Goal: Transaction & Acquisition: Book appointment/travel/reservation

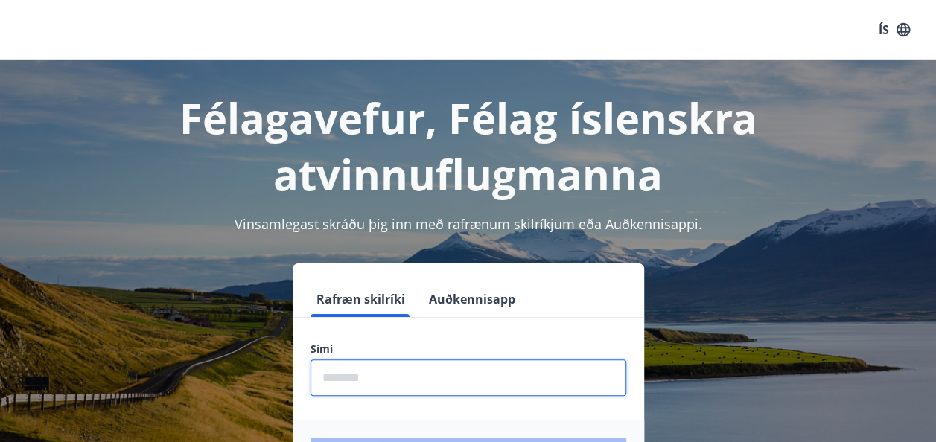
click at [349, 384] on input "phone" at bounding box center [469, 378] width 316 height 36
type input "********"
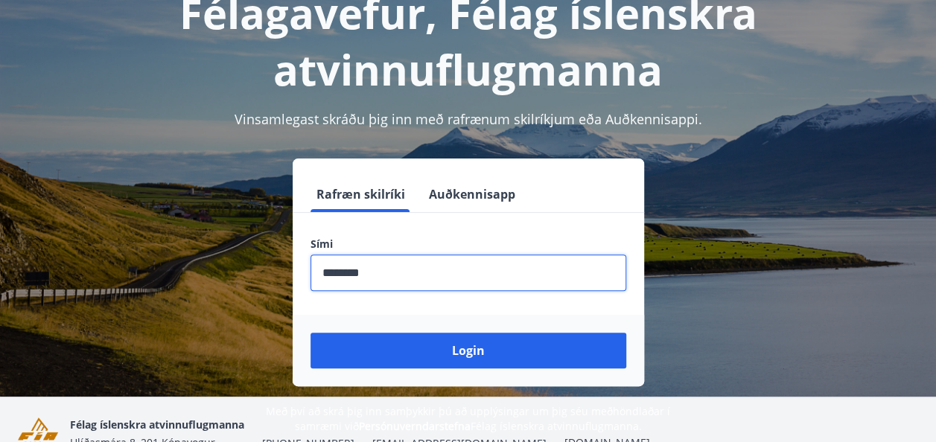
scroll to position [119, 0]
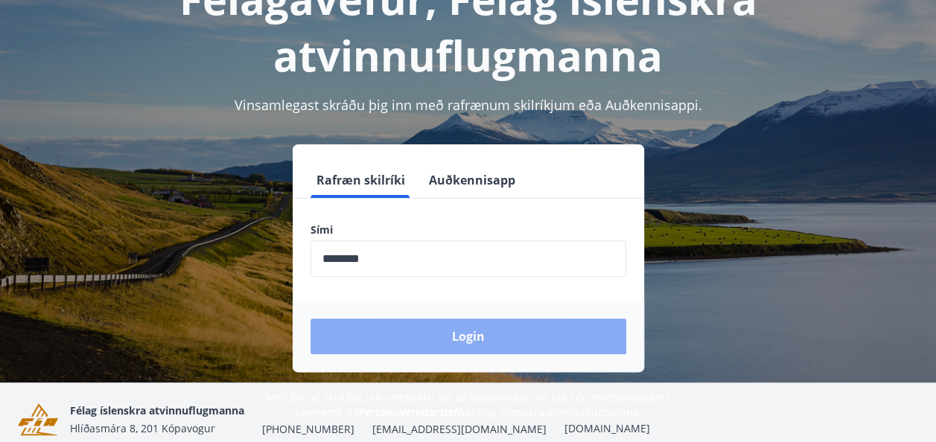
click at [471, 339] on button "Login" at bounding box center [469, 337] width 316 height 36
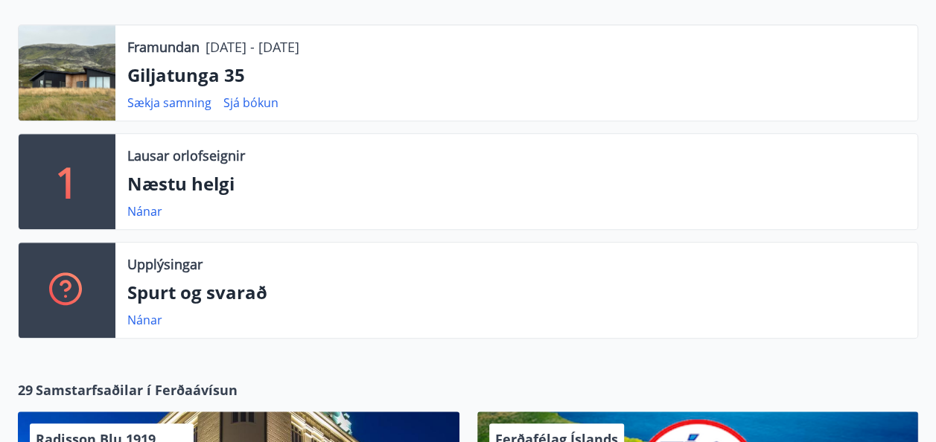
scroll to position [328, 0]
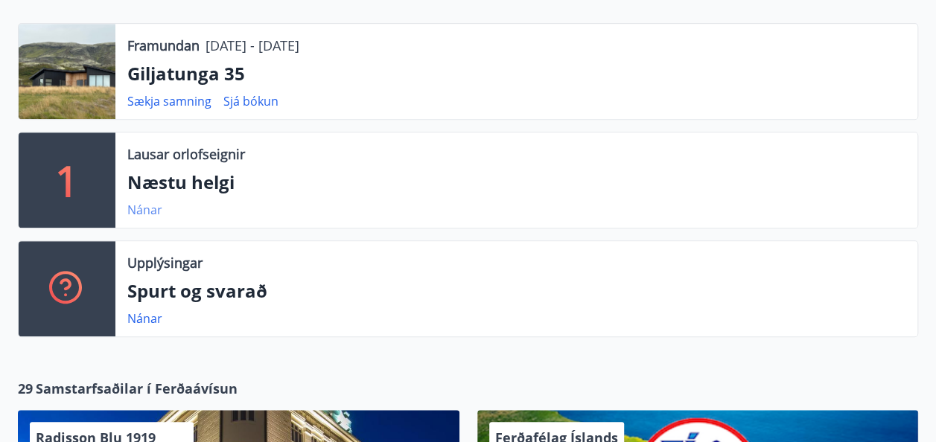
click at [140, 212] on link "Nánar" at bounding box center [144, 210] width 35 height 16
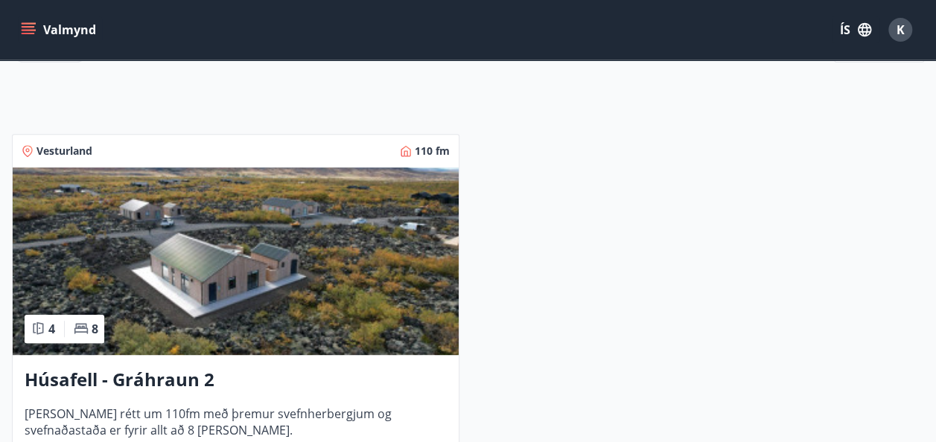
scroll to position [238, 0]
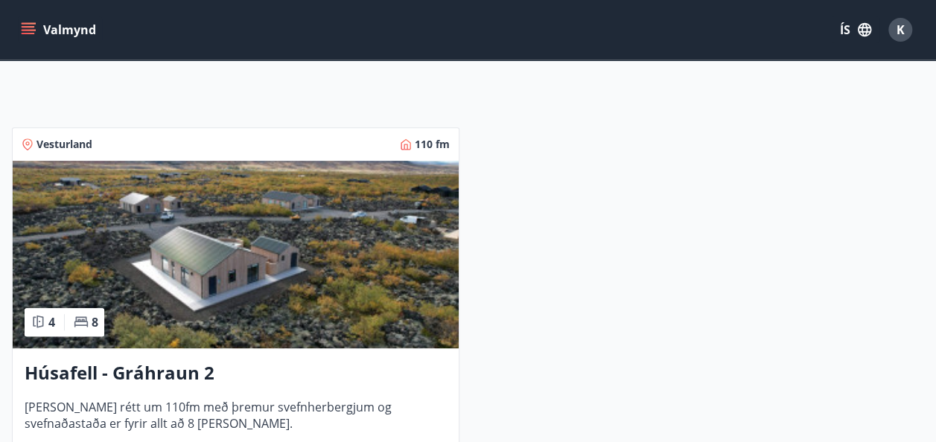
click at [28, 25] on icon "menu" at bounding box center [28, 29] width 15 height 15
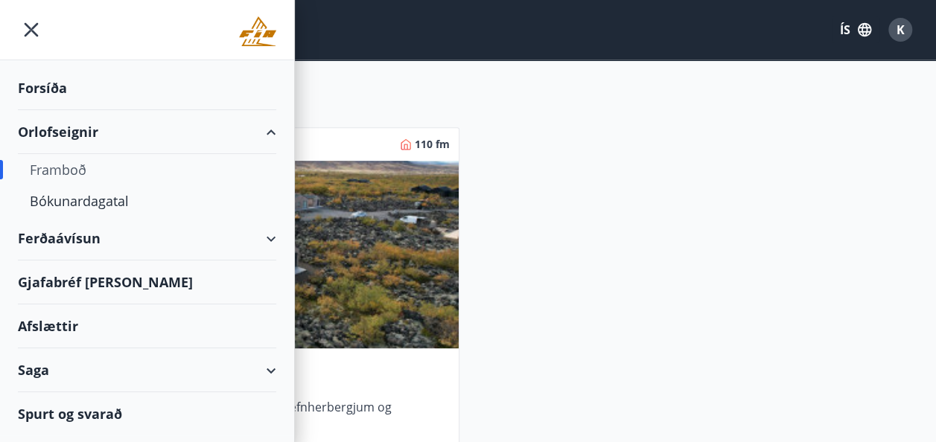
click at [54, 369] on div "Saga" at bounding box center [147, 371] width 258 height 44
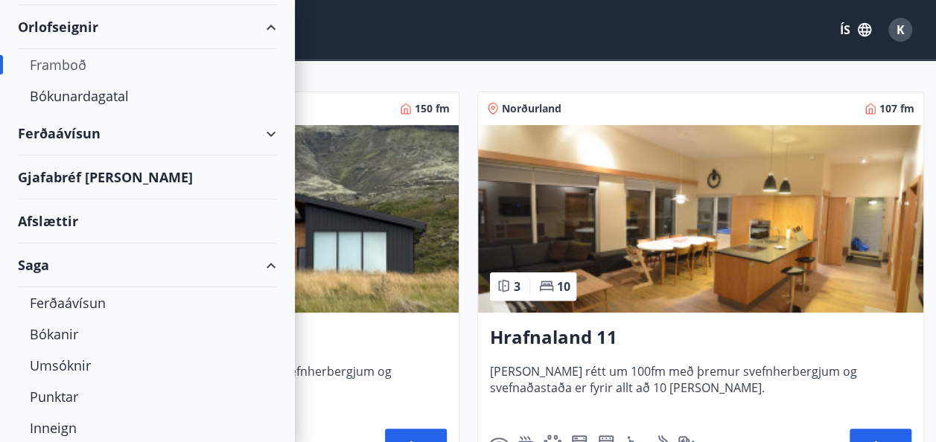
scroll to position [119, 0]
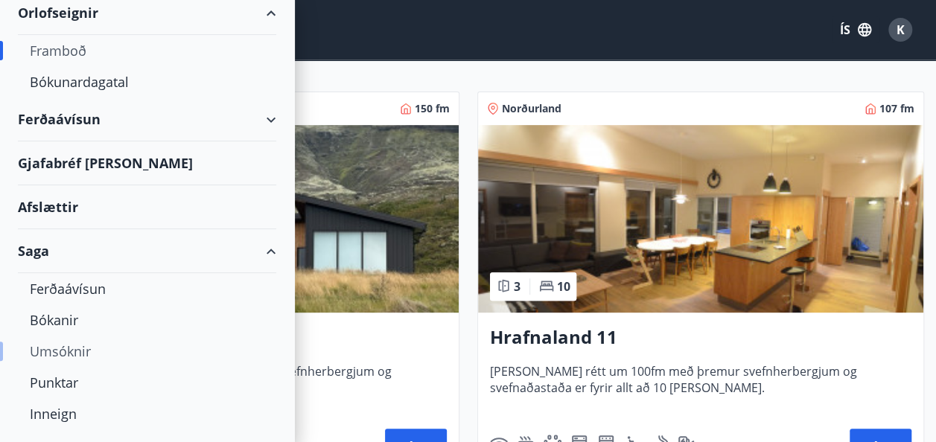
click at [74, 346] on div "Umsóknir" at bounding box center [147, 351] width 235 height 31
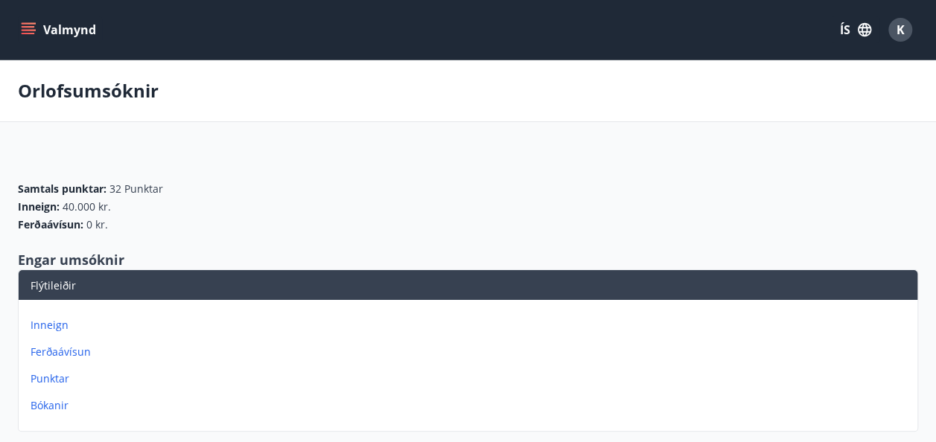
scroll to position [30, 0]
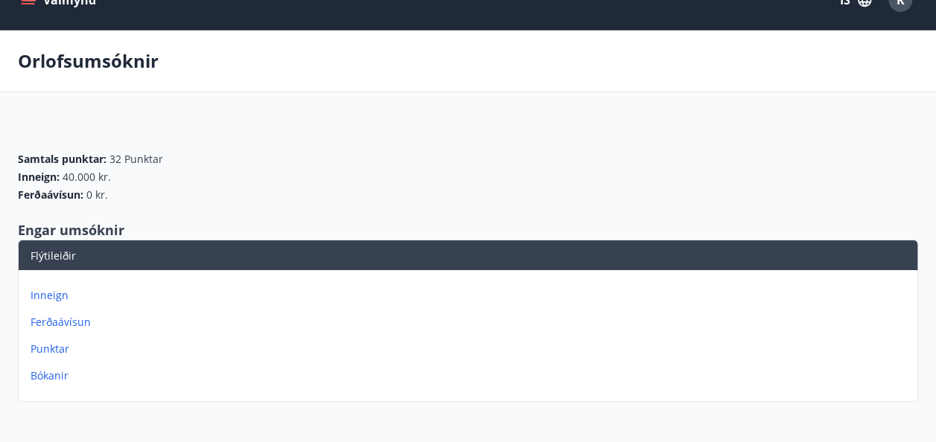
click at [47, 374] on p "Bókanir" at bounding box center [471, 376] width 881 height 15
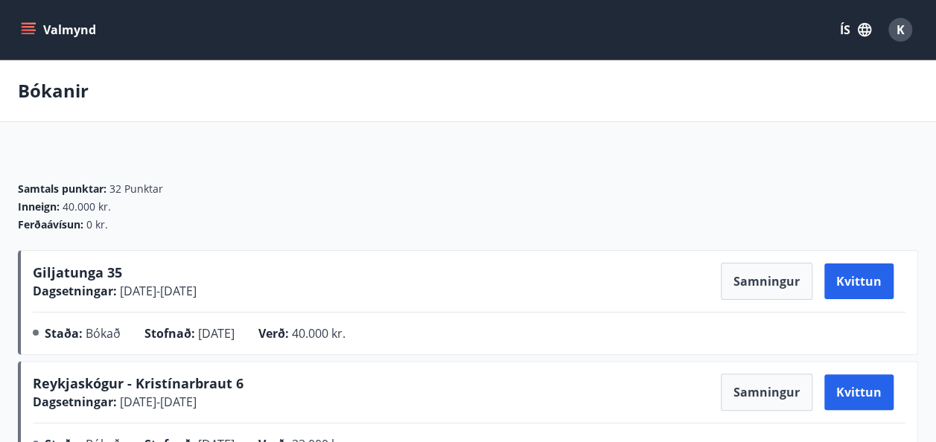
click at [28, 34] on icon "menu" at bounding box center [28, 29] width 15 height 15
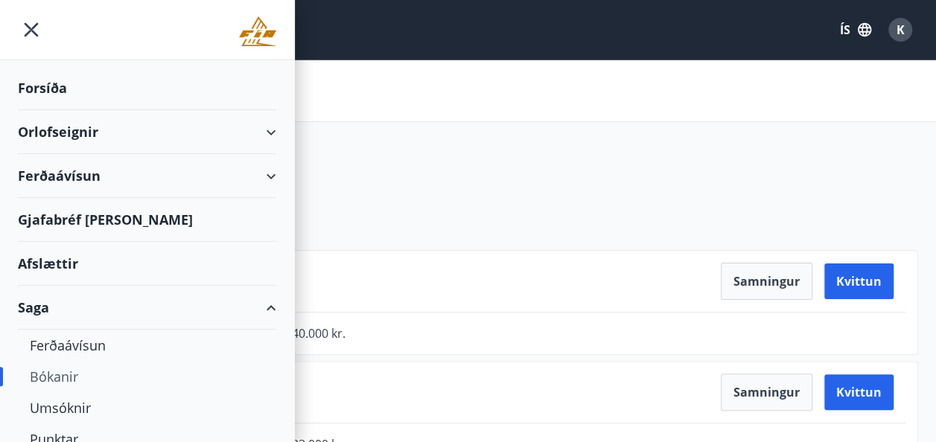
click at [54, 131] on div "Orlofseignir" at bounding box center [147, 132] width 258 height 44
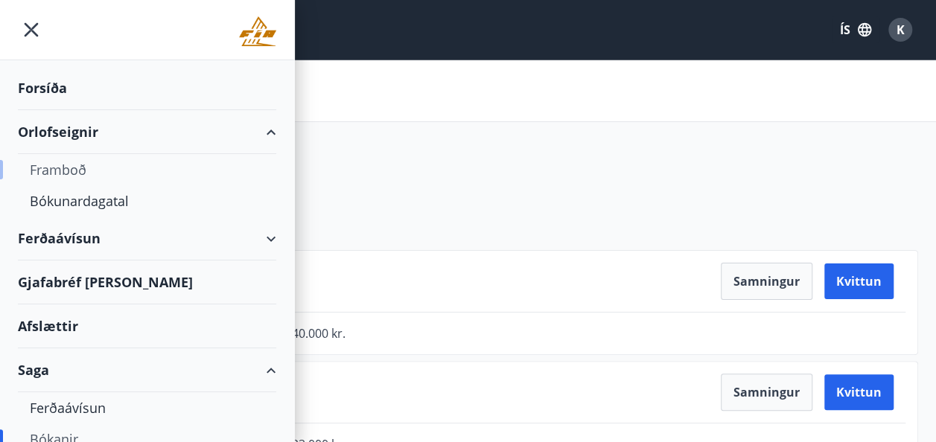
click at [57, 165] on div "Framboð" at bounding box center [147, 169] width 235 height 31
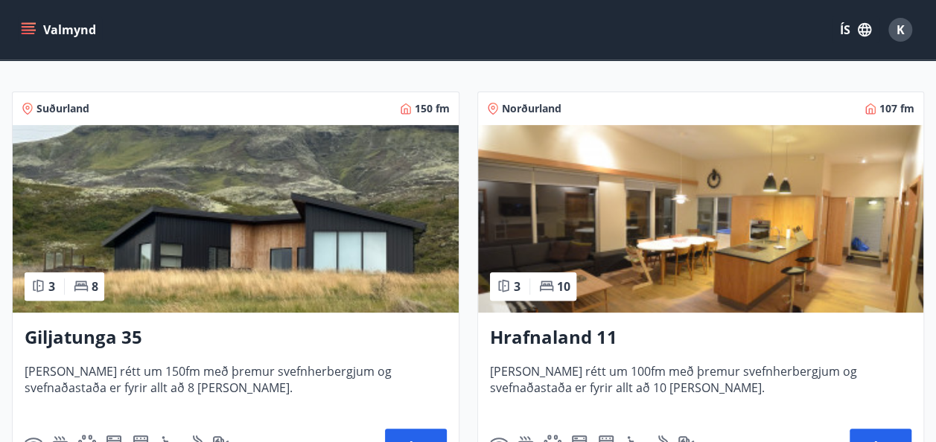
scroll to position [268, 0]
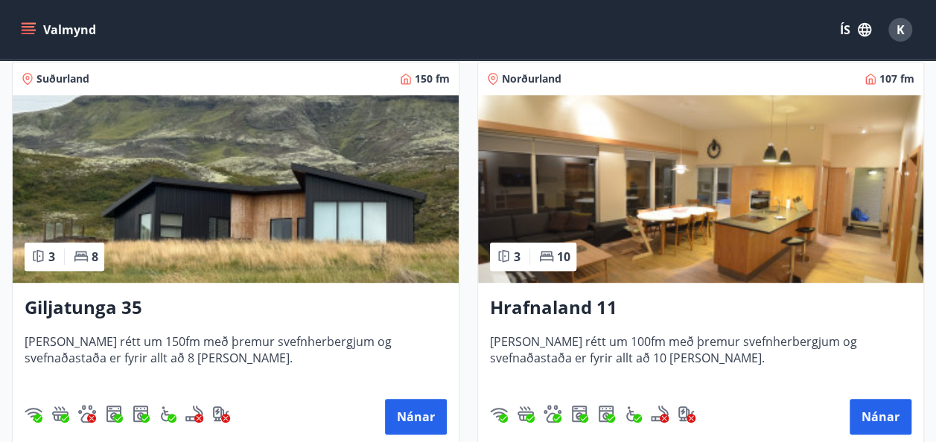
click at [116, 301] on h3 "Giljatunga 35" at bounding box center [236, 308] width 422 height 27
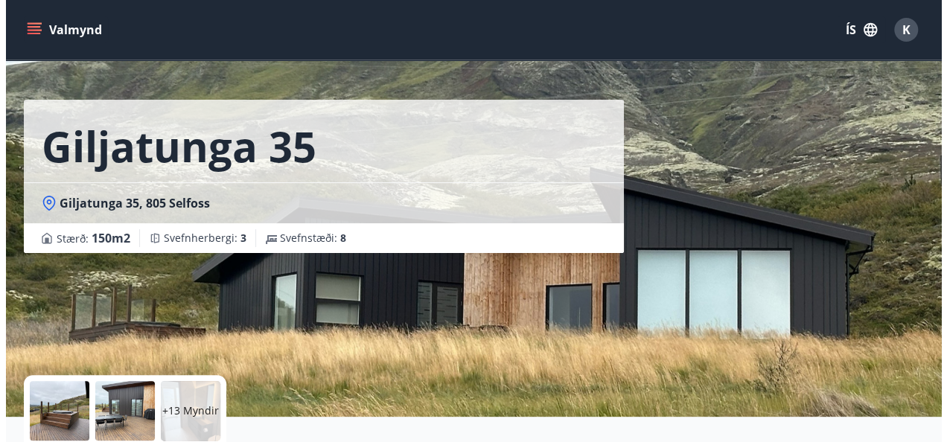
scroll to position [60, 0]
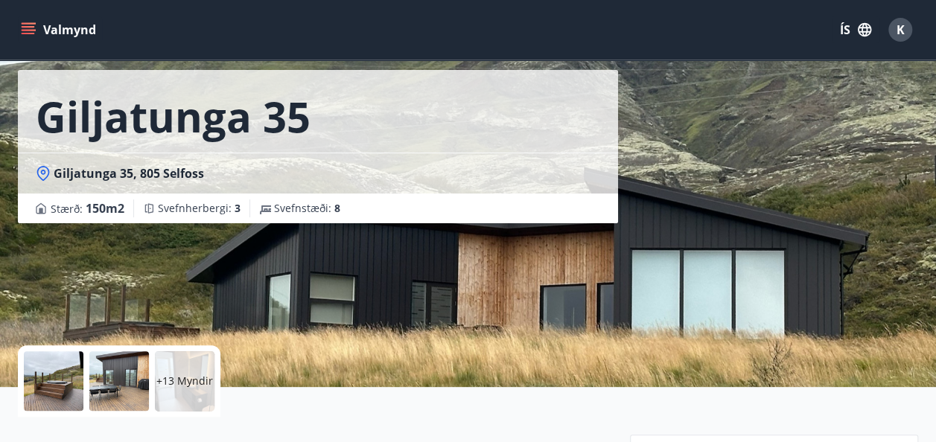
click at [62, 375] on div at bounding box center [54, 382] width 60 height 60
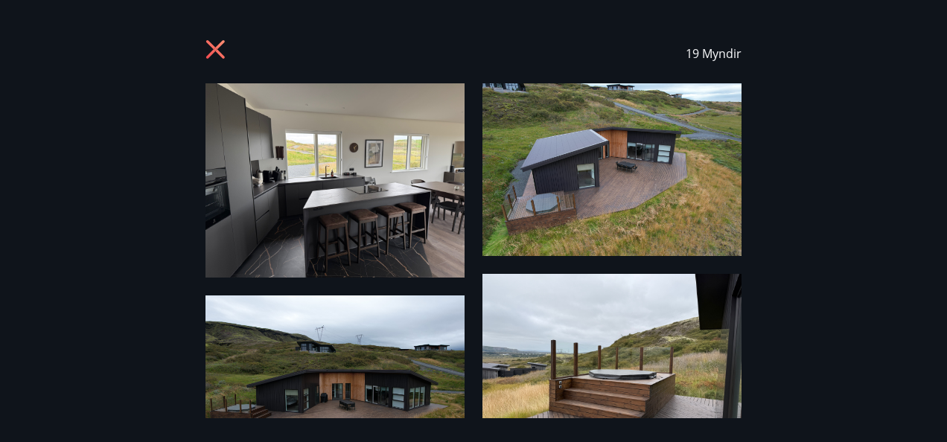
click at [317, 159] on img at bounding box center [335, 180] width 259 height 194
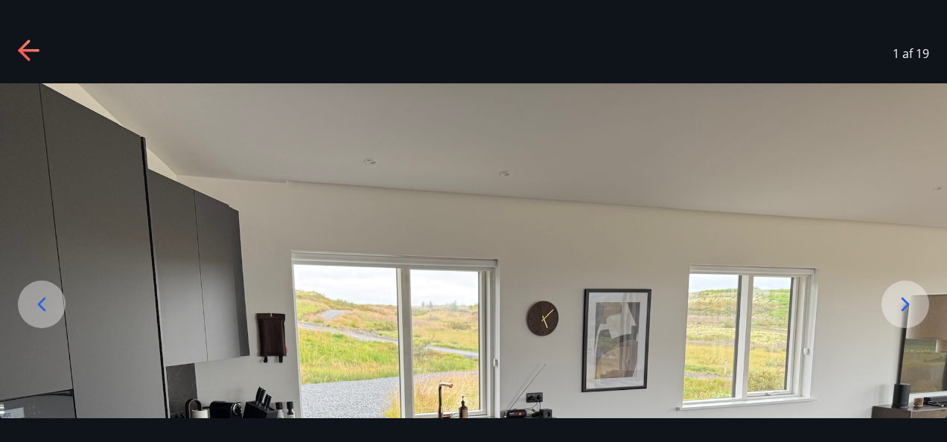
click at [699, 280] on img at bounding box center [473, 438] width 947 height 711
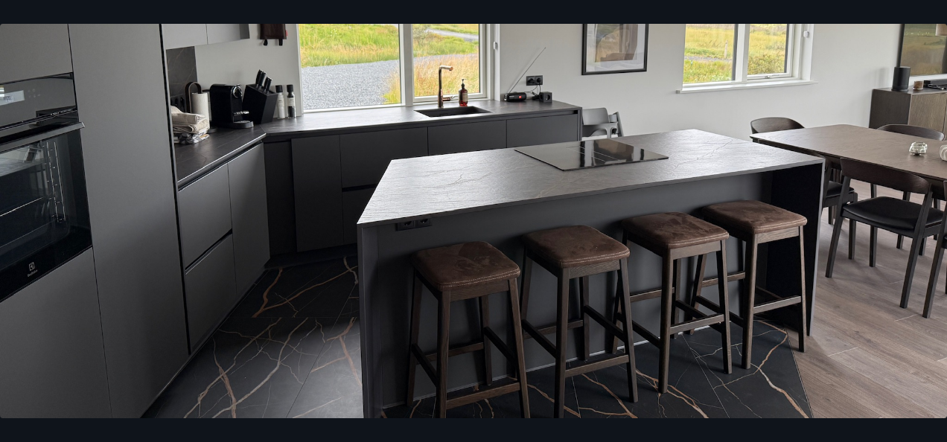
scroll to position [316, 0]
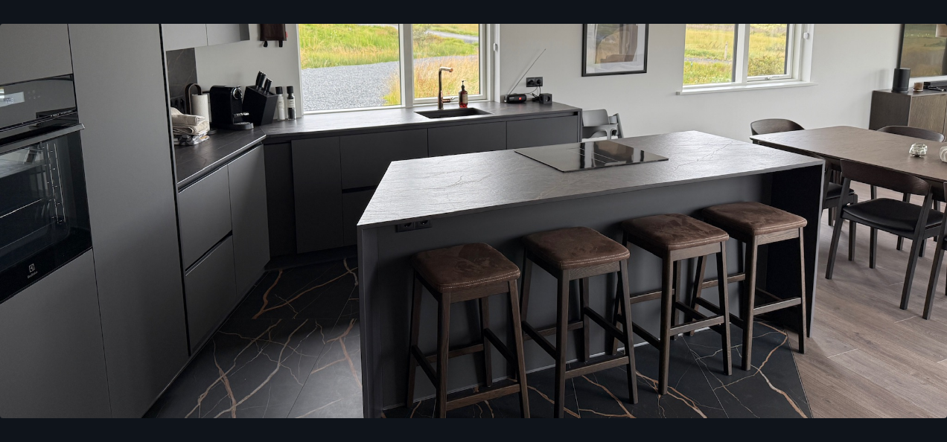
click at [930, 215] on img at bounding box center [473, 123] width 947 height 711
click at [942, 152] on img at bounding box center [473, 123] width 947 height 711
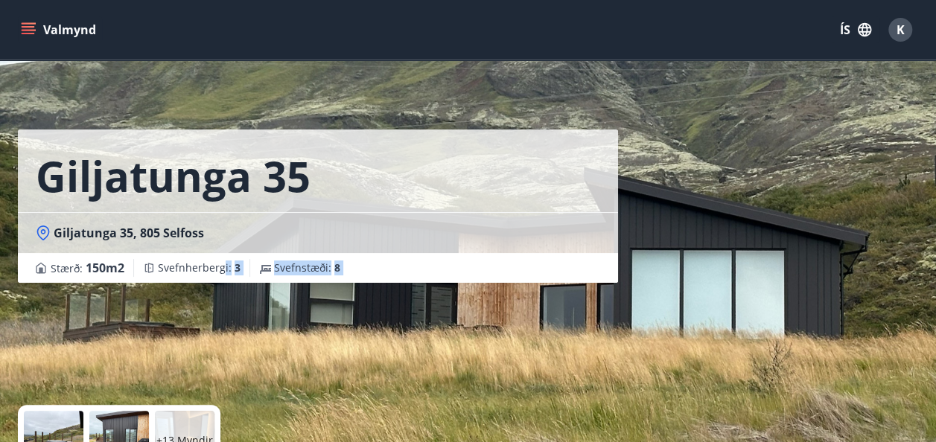
drag, startPoint x: 220, startPoint y: 399, endPoint x: 159, endPoint y: 428, distance: 67.0
drag, startPoint x: 159, startPoint y: 428, endPoint x: 48, endPoint y: 433, distance: 111.9
click at [48, 433] on div at bounding box center [54, 441] width 60 height 60
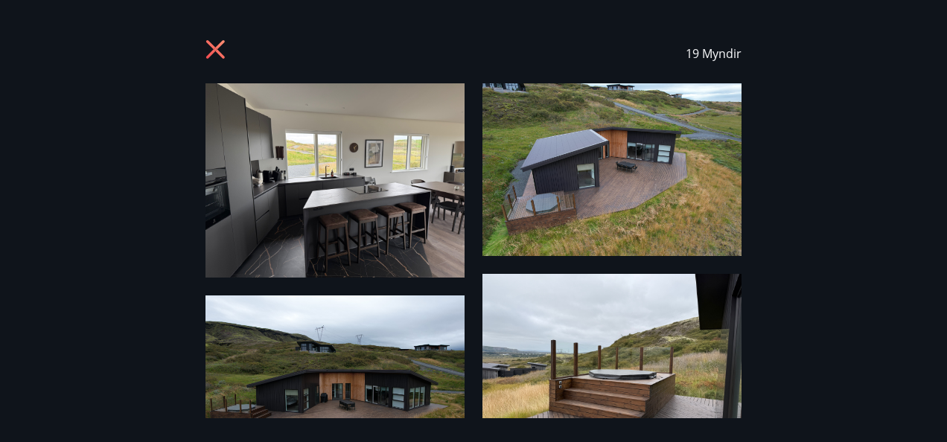
click at [807, 364] on div "19 Myndir" at bounding box center [473, 221] width 947 height 395
drag, startPoint x: 916, startPoint y: 417, endPoint x: 22, endPoint y: 328, distance: 899.1
click at [22, 328] on div "19 Myndir" at bounding box center [473, 221] width 947 height 395
click at [745, 405] on div "19 Myndir" at bounding box center [473, 221] width 947 height 395
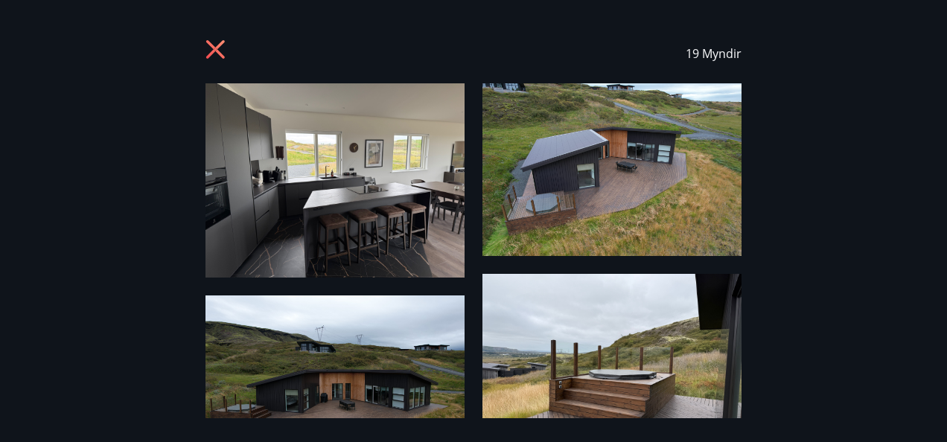
click at [933, 423] on div "19 Myndir" at bounding box center [473, 221] width 947 height 442
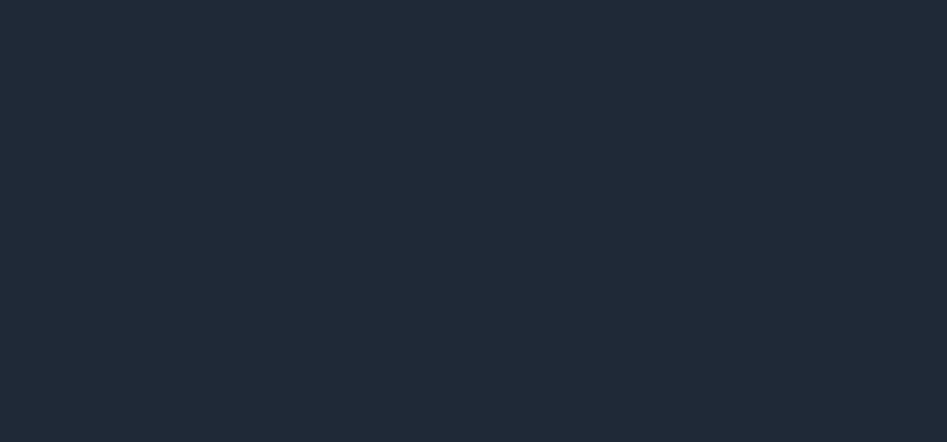
click at [933, 423] on div "19 Myndir" at bounding box center [473, 221] width 947 height 442
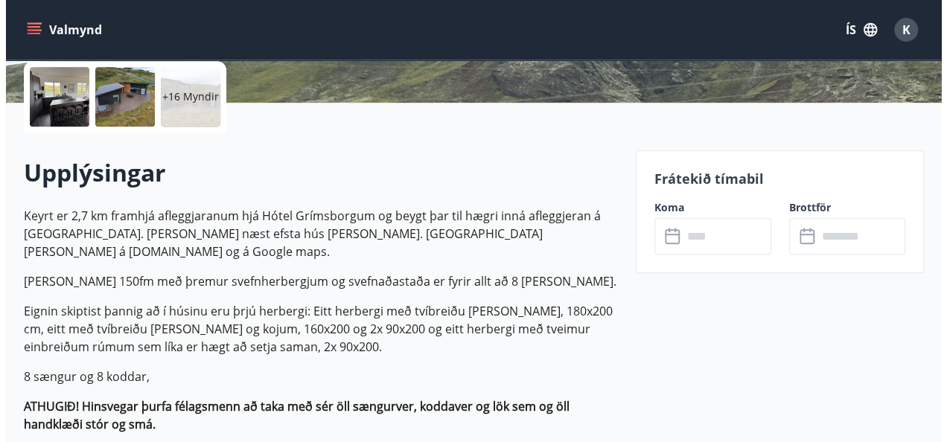
scroll to position [358, 0]
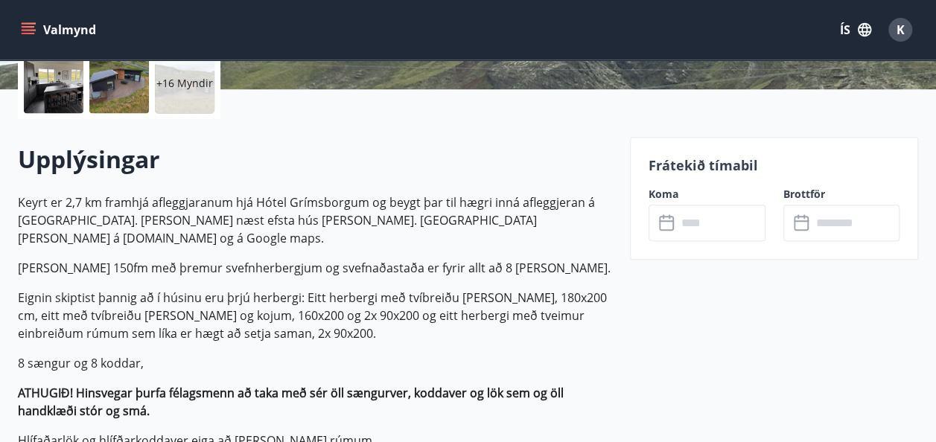
click at [174, 95] on div "+16 Myndir" at bounding box center [185, 84] width 60 height 60
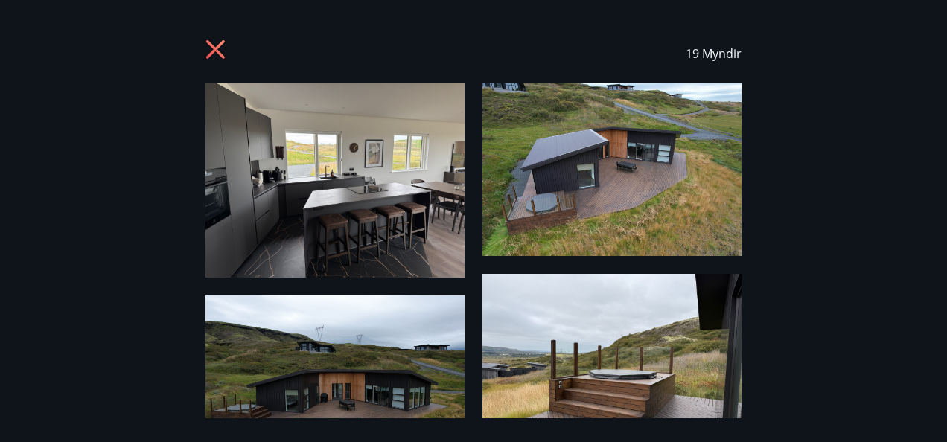
click at [295, 142] on img at bounding box center [335, 180] width 259 height 194
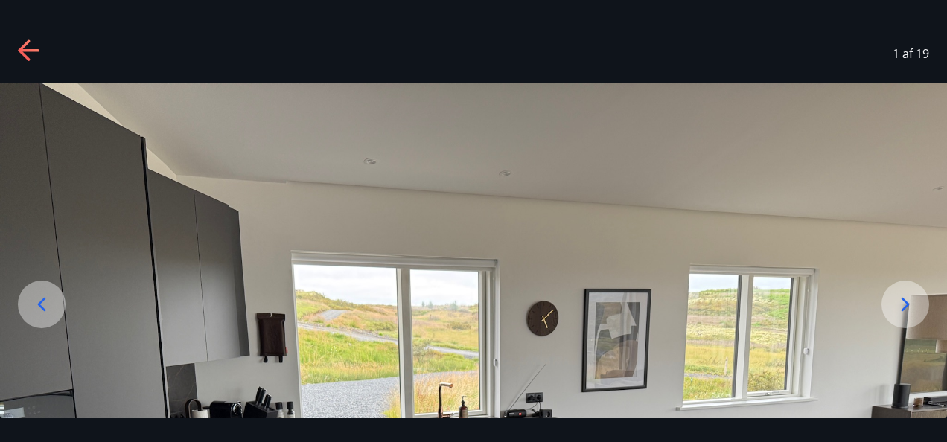
click at [907, 307] on icon at bounding box center [906, 305] width 8 height 14
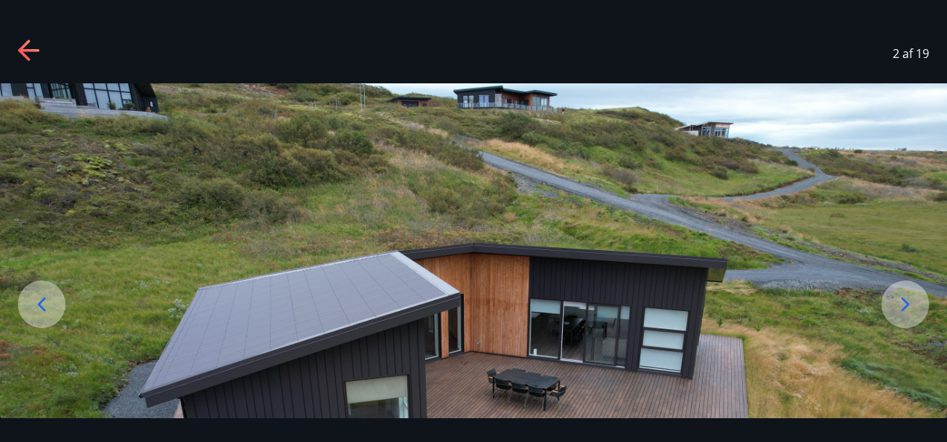
click at [839, 355] on img at bounding box center [473, 399] width 947 height 632
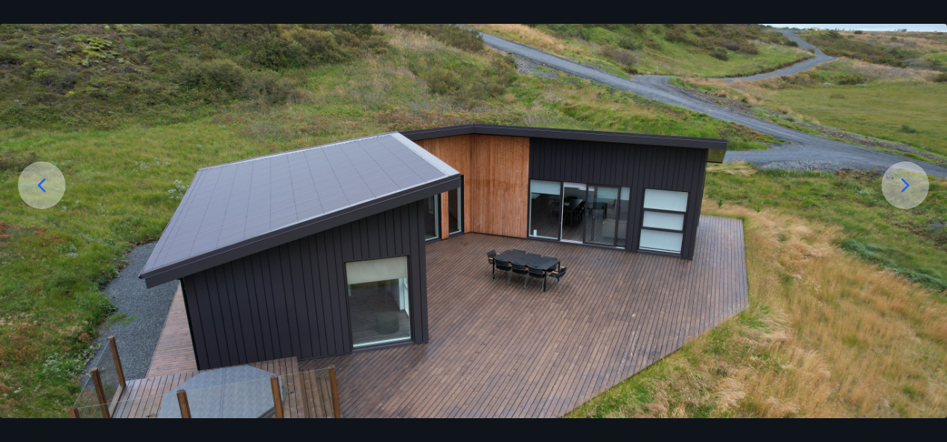
scroll to position [149, 0]
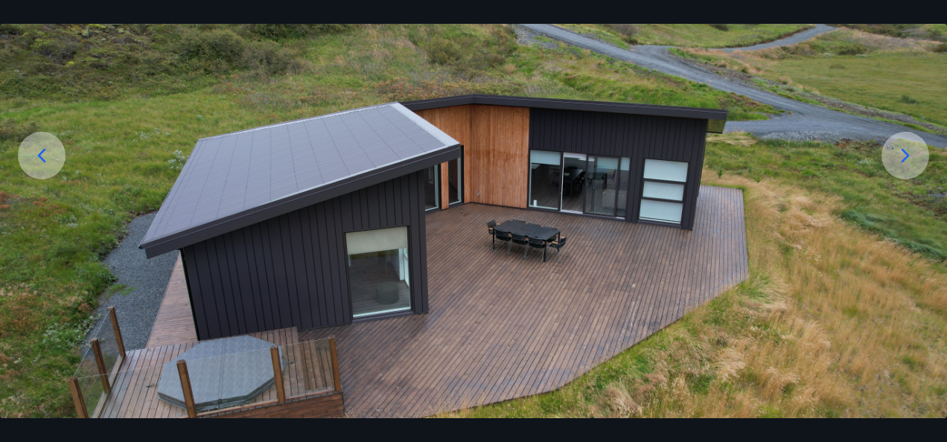
click at [903, 166] on icon at bounding box center [906, 156] width 24 height 24
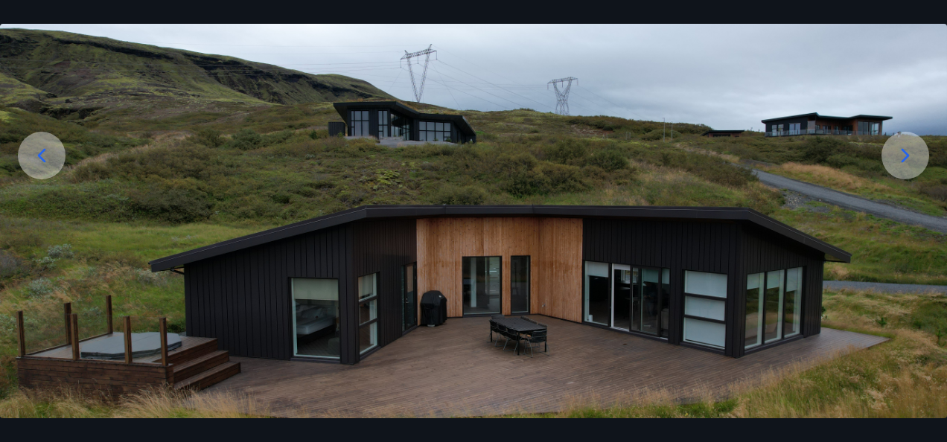
click at [903, 166] on icon at bounding box center [906, 156] width 24 height 24
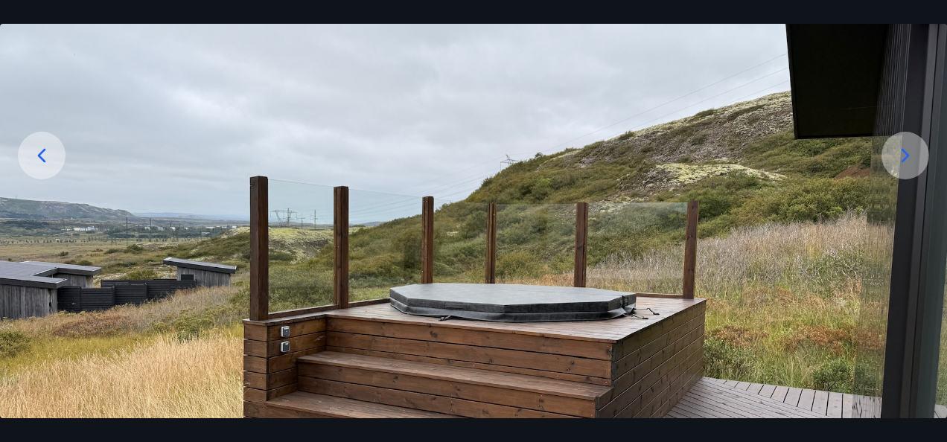
click at [903, 166] on icon at bounding box center [906, 156] width 24 height 24
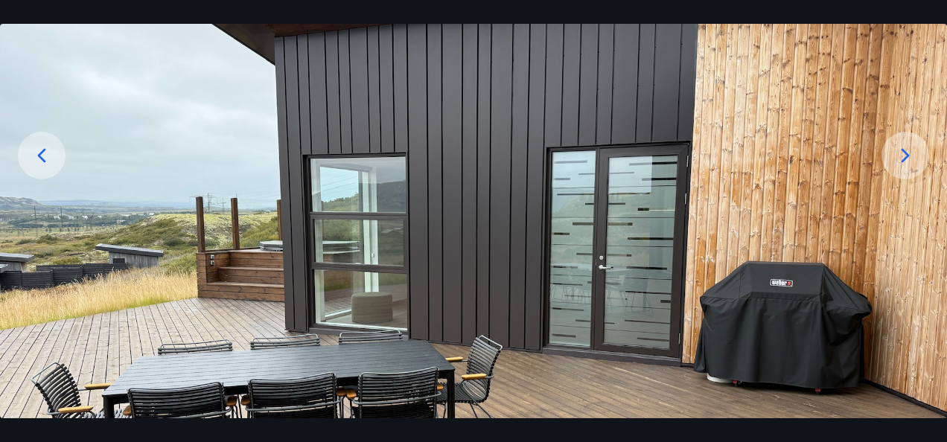
click at [903, 166] on icon at bounding box center [906, 156] width 24 height 24
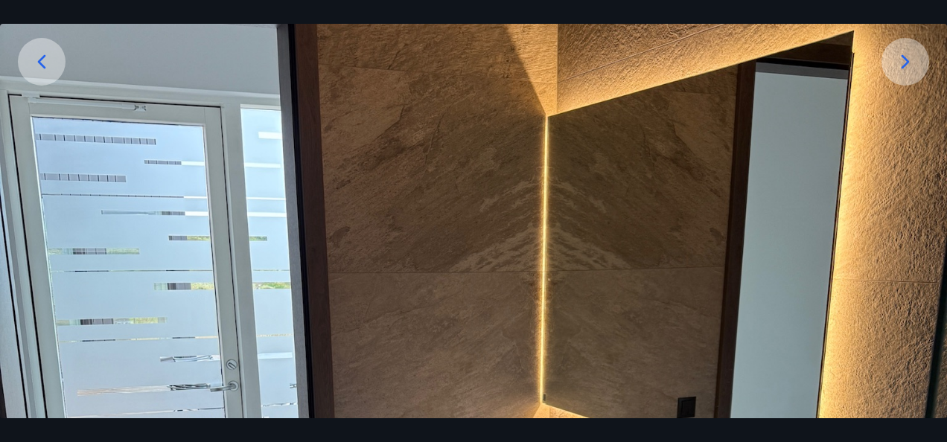
scroll to position [213, 0]
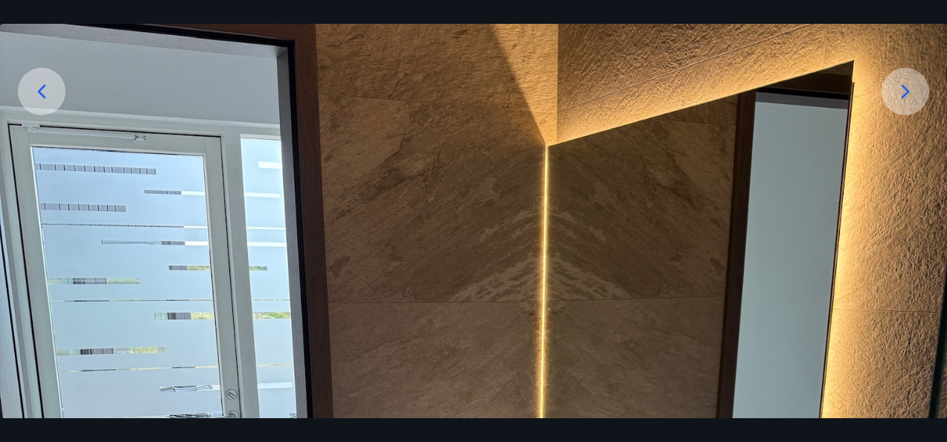
click at [910, 97] on icon at bounding box center [906, 92] width 24 height 24
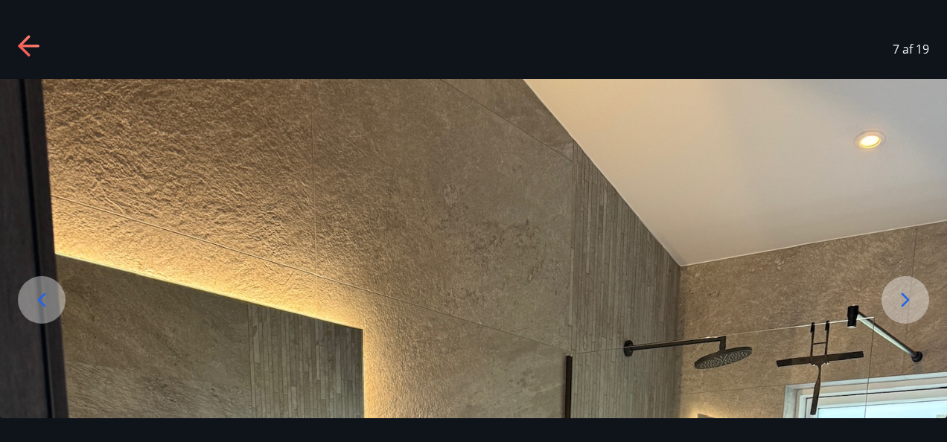
scroll to position [0, 0]
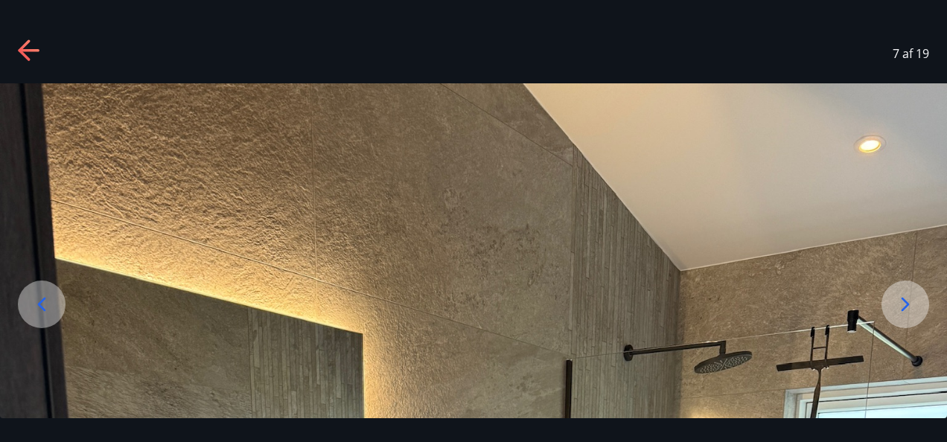
click at [907, 302] on icon at bounding box center [906, 305] width 8 height 14
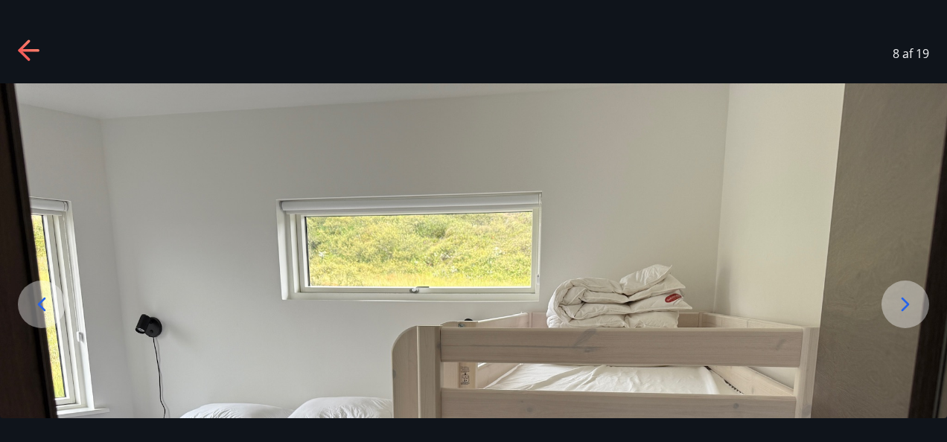
click at [894, 389] on img at bounding box center [473, 438] width 947 height 711
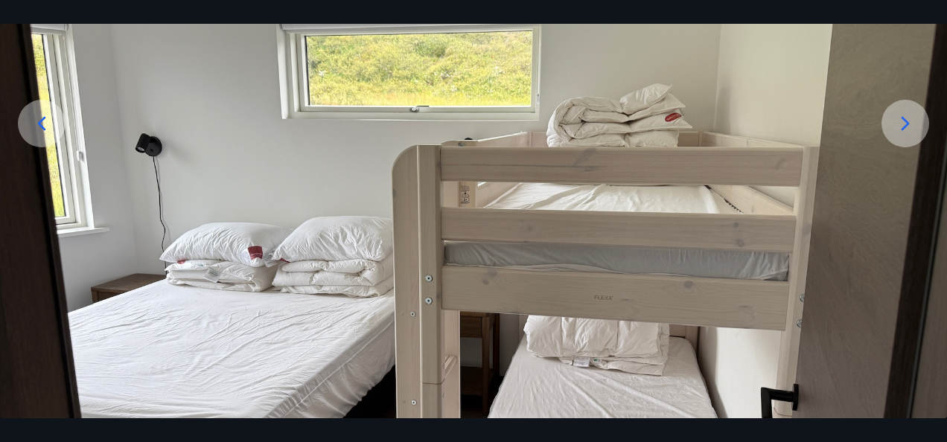
scroll to position [30, 0]
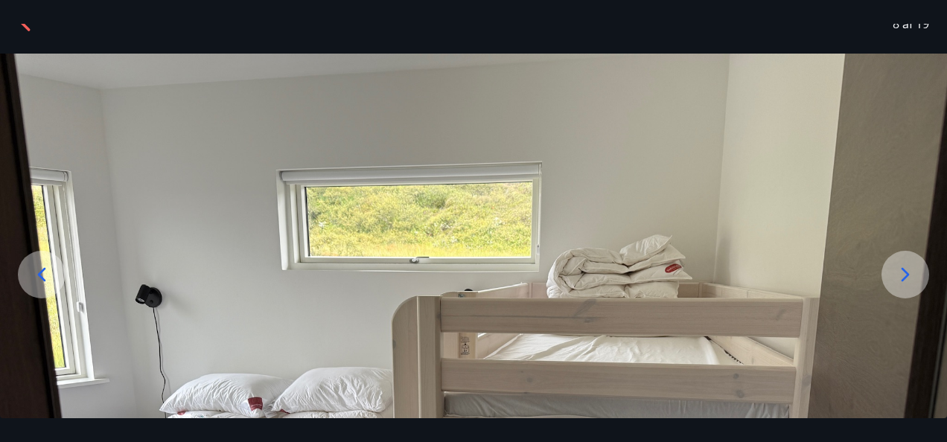
click at [909, 288] on div at bounding box center [906, 275] width 48 height 48
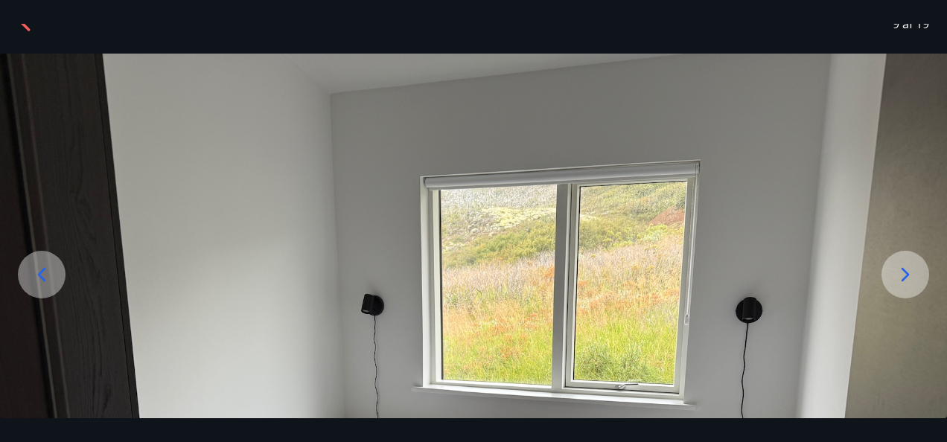
click at [907, 340] on img at bounding box center [473, 409] width 947 height 711
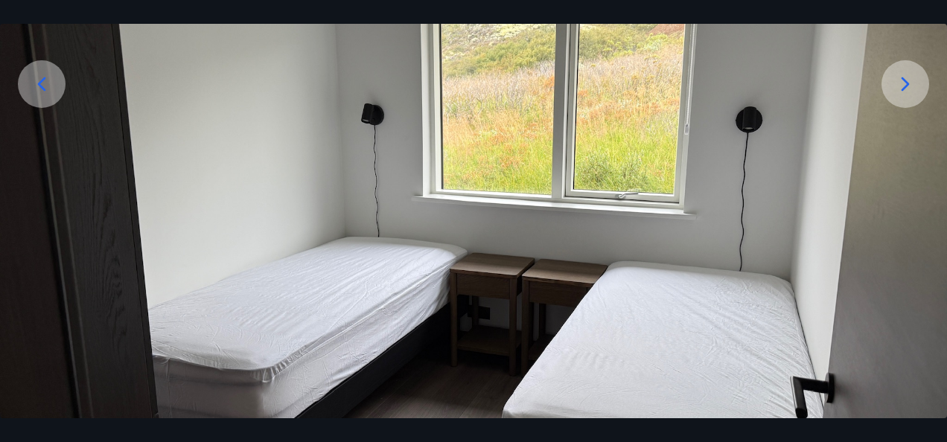
scroll to position [238, 0]
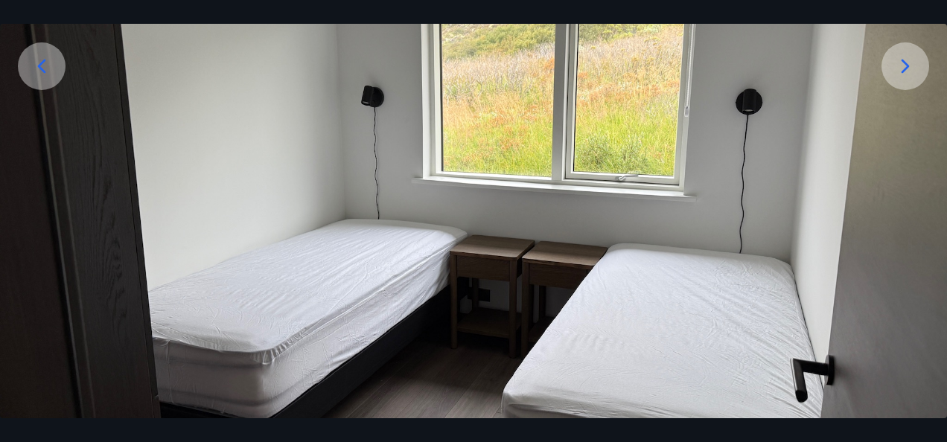
click at [903, 69] on icon at bounding box center [906, 66] width 24 height 24
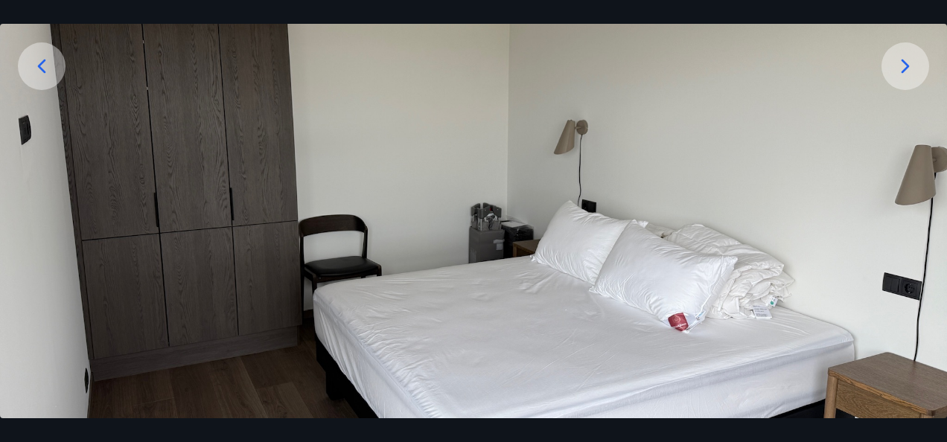
click at [797, 232] on img at bounding box center [473, 200] width 947 height 711
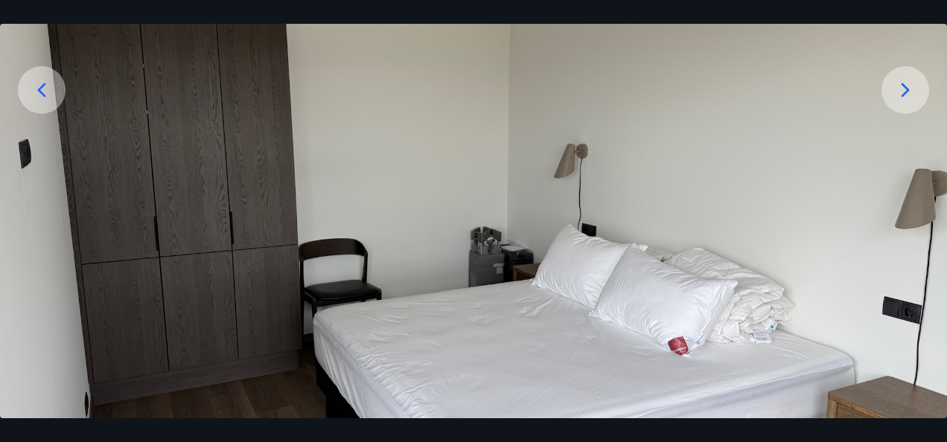
scroll to position [48, 0]
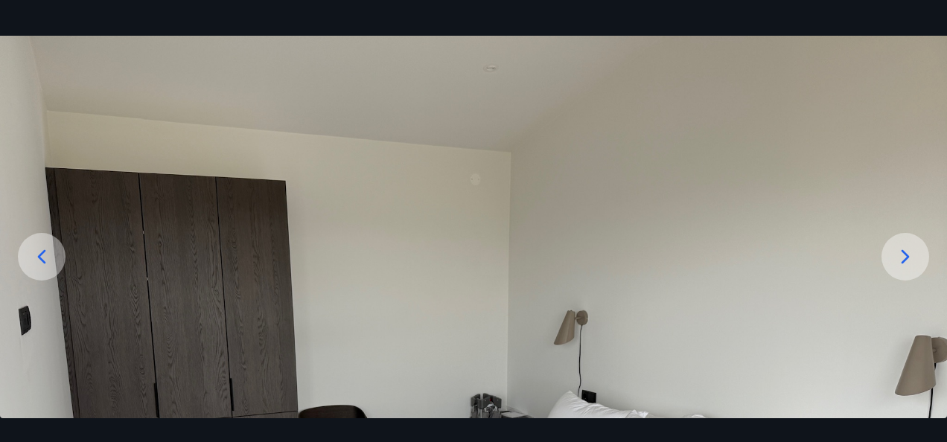
click at [915, 252] on icon at bounding box center [906, 257] width 24 height 24
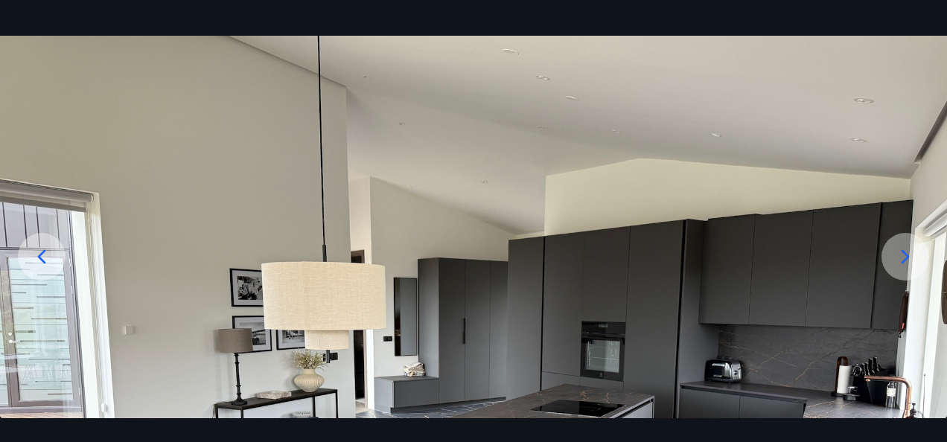
click at [711, 273] on img at bounding box center [473, 391] width 947 height 711
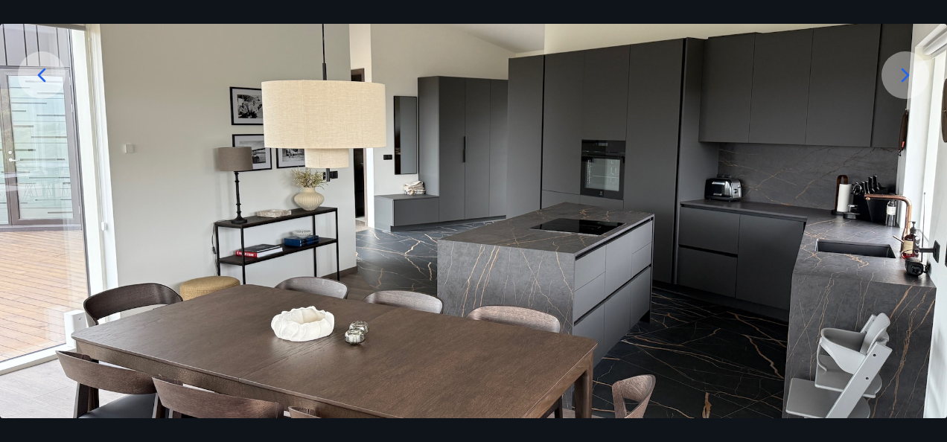
scroll to position [107, 0]
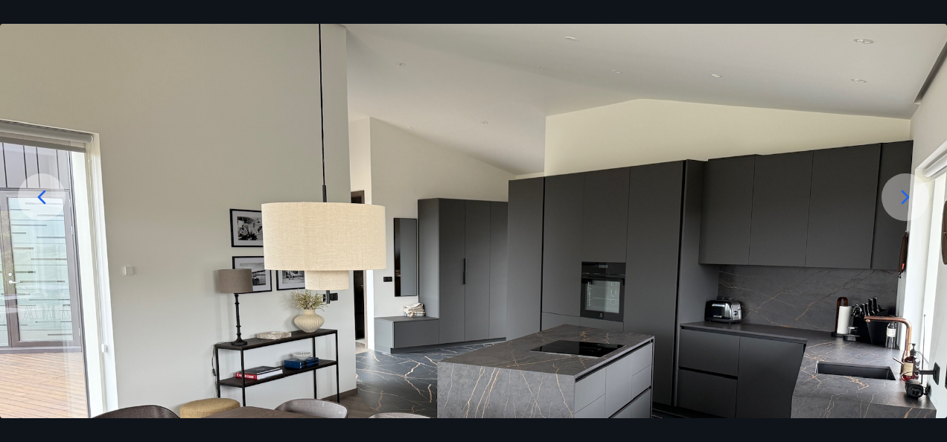
click at [901, 199] on icon at bounding box center [906, 197] width 24 height 24
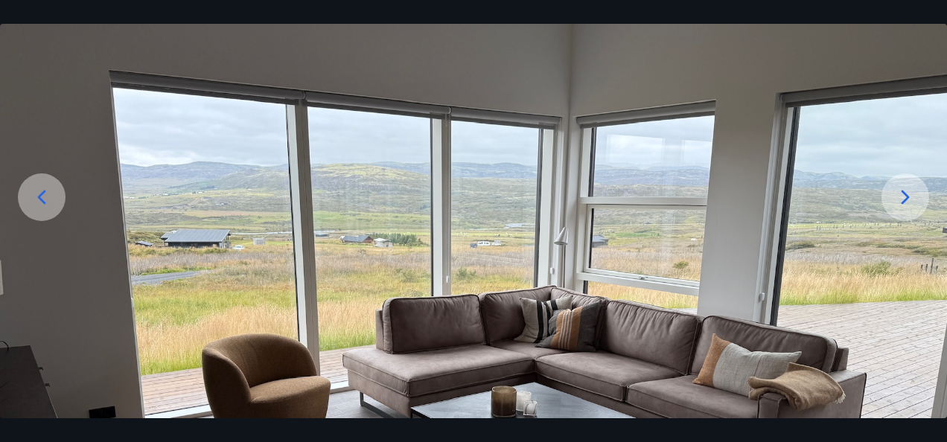
click at [860, 375] on img at bounding box center [473, 331] width 947 height 711
click at [909, 191] on icon at bounding box center [906, 197] width 24 height 24
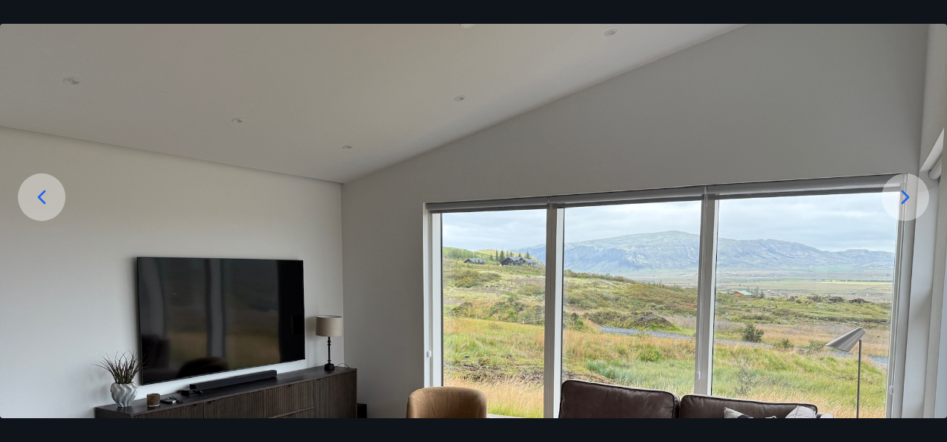
click at [935, 331] on img at bounding box center [473, 331] width 947 height 711
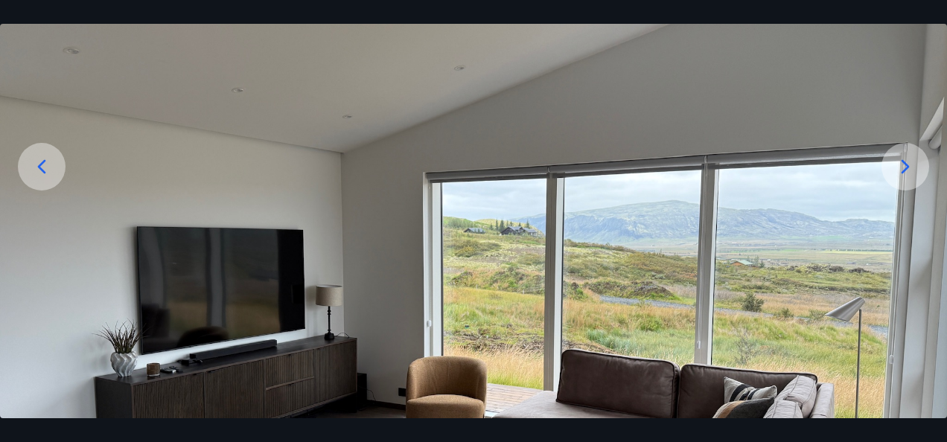
scroll to position [137, 0]
click at [907, 176] on icon at bounding box center [906, 168] width 24 height 24
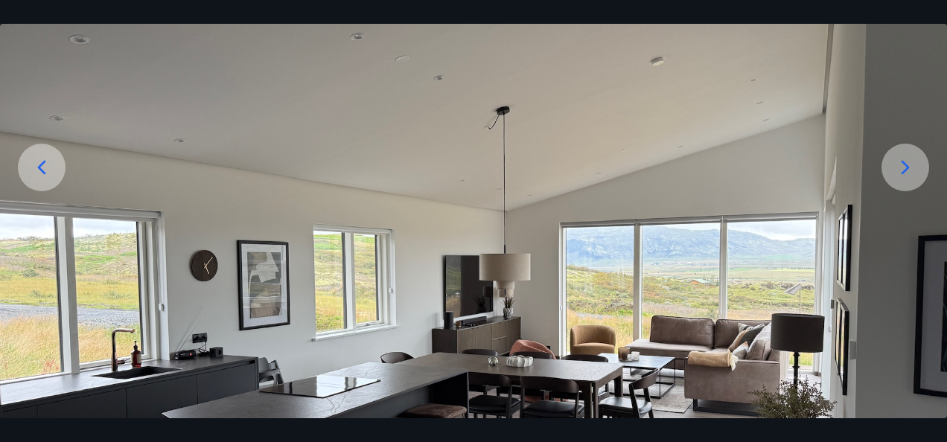
click at [892, 314] on img at bounding box center [473, 301] width 947 height 711
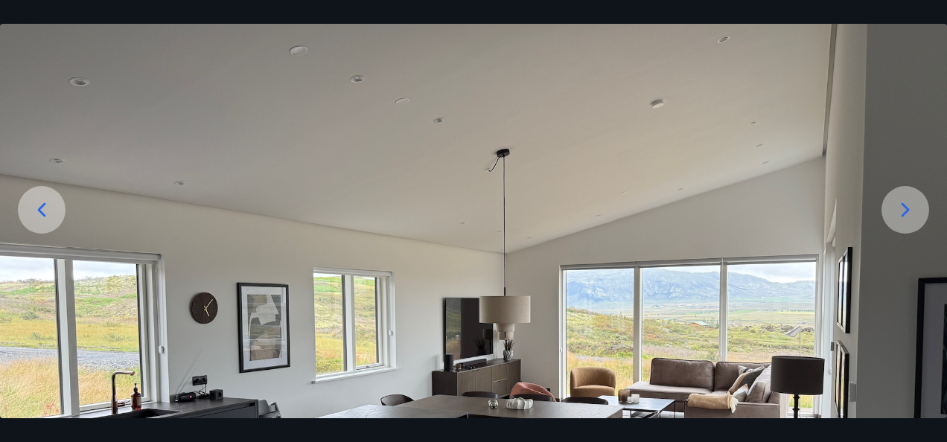
scroll to position [77, 0]
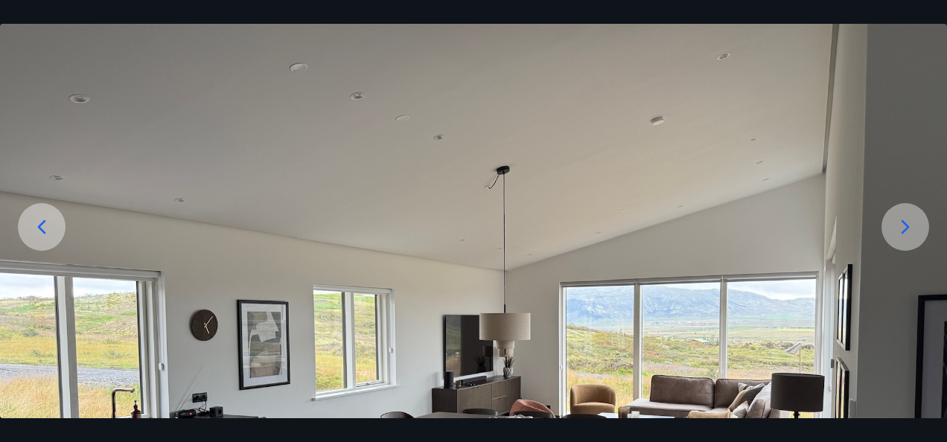
click at [904, 235] on icon at bounding box center [906, 227] width 24 height 24
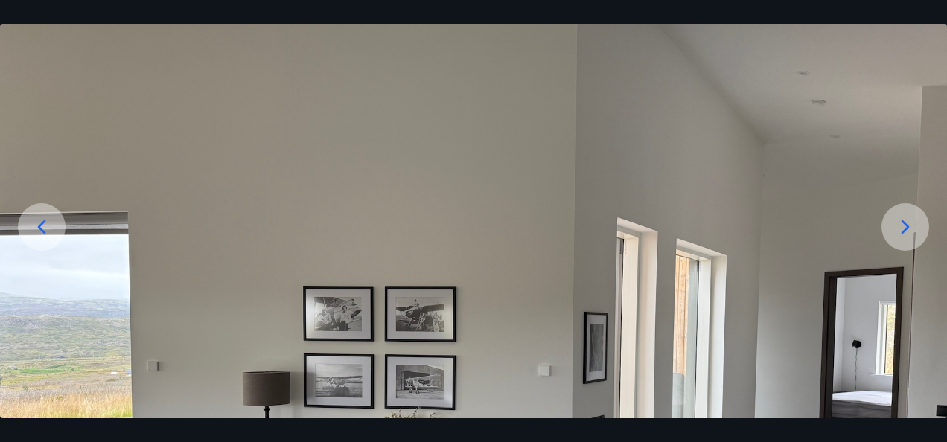
click at [941, 395] on img at bounding box center [473, 361] width 947 height 711
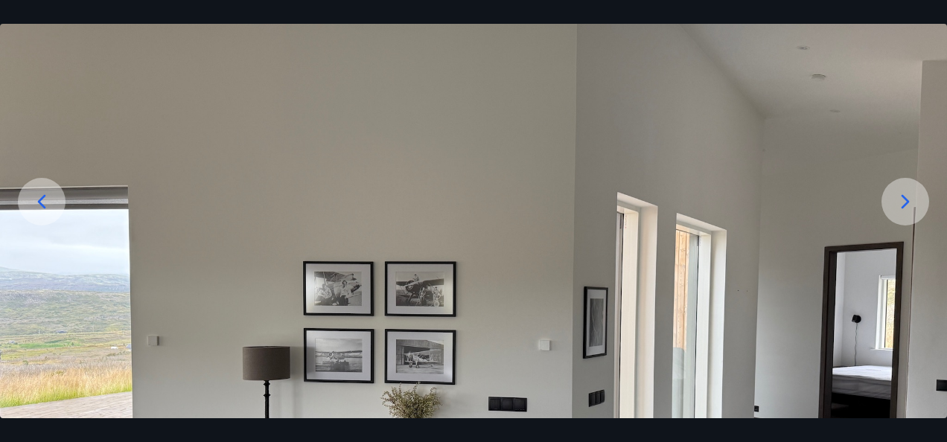
scroll to position [48, 0]
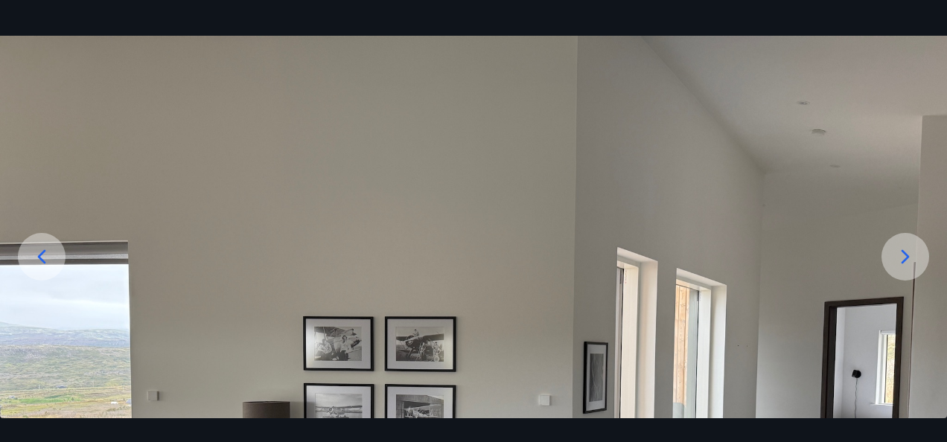
click at [906, 249] on icon at bounding box center [906, 257] width 24 height 24
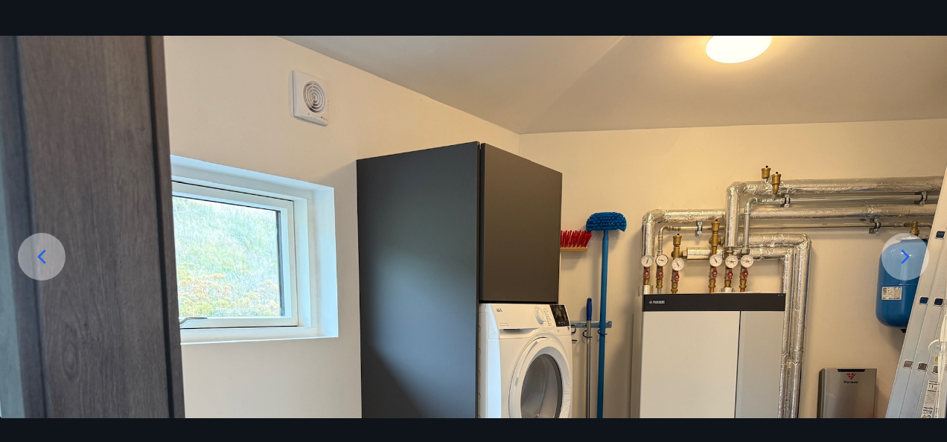
click at [884, 340] on img at bounding box center [473, 391] width 947 height 711
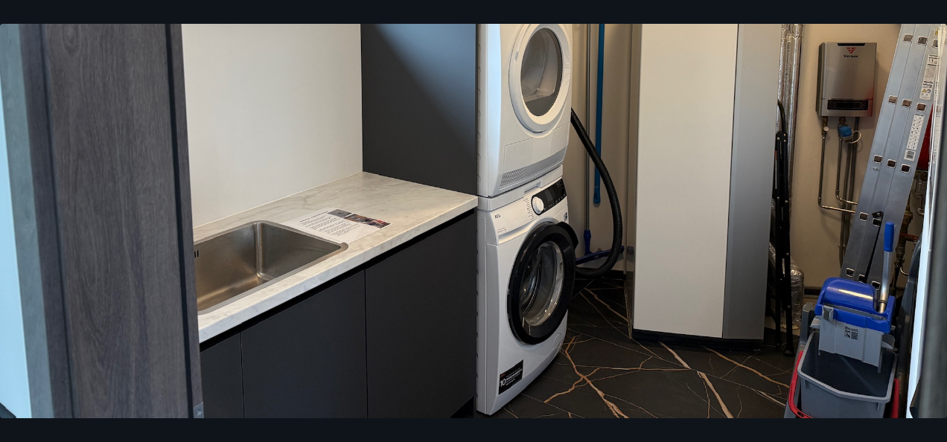
scroll to position [375, 0]
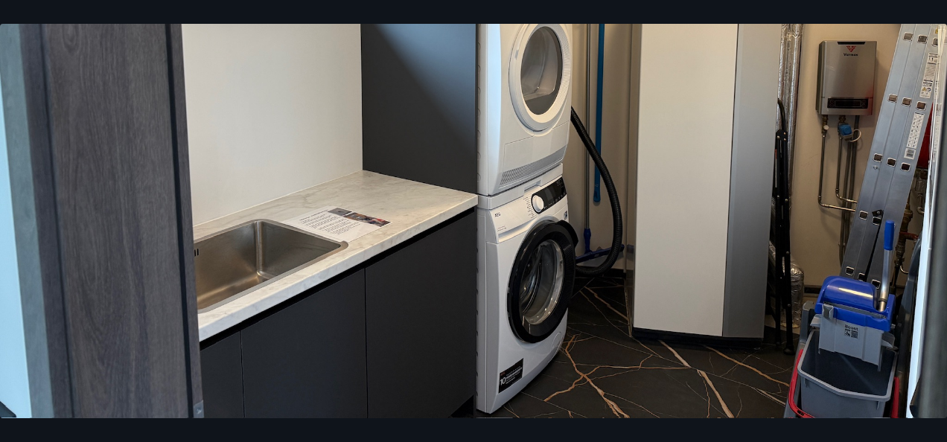
click at [877, 140] on img at bounding box center [473, 63] width 947 height 711
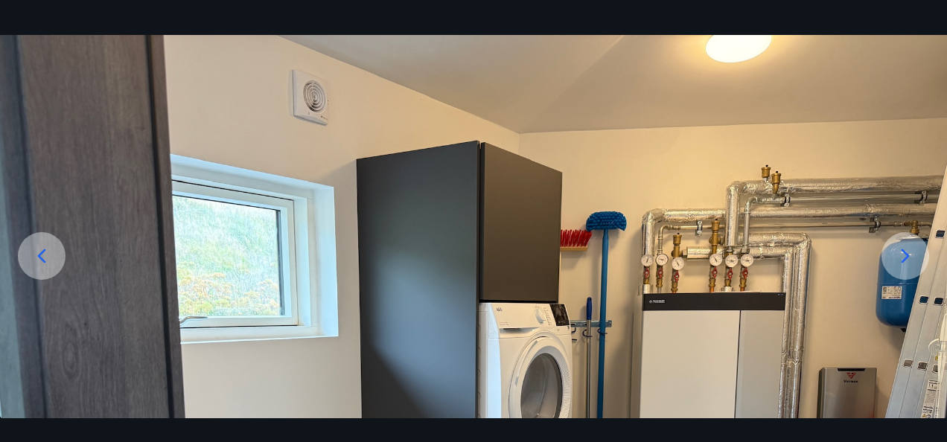
scroll to position [48, 0]
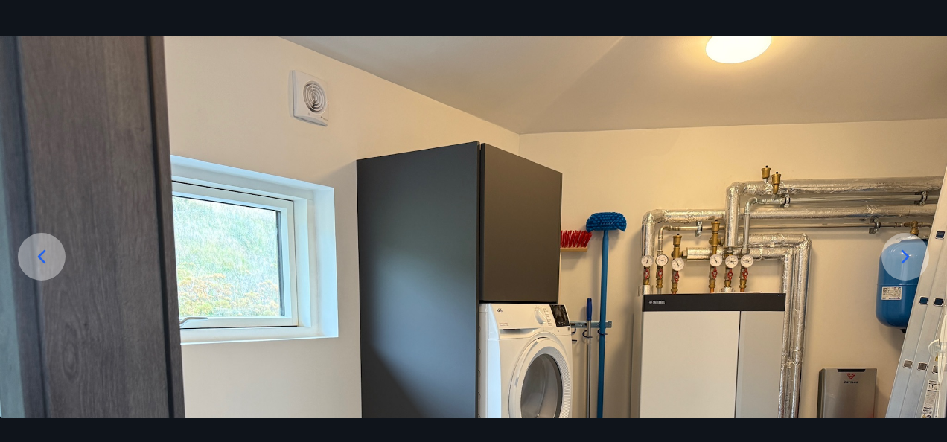
click at [909, 255] on icon at bounding box center [906, 257] width 24 height 24
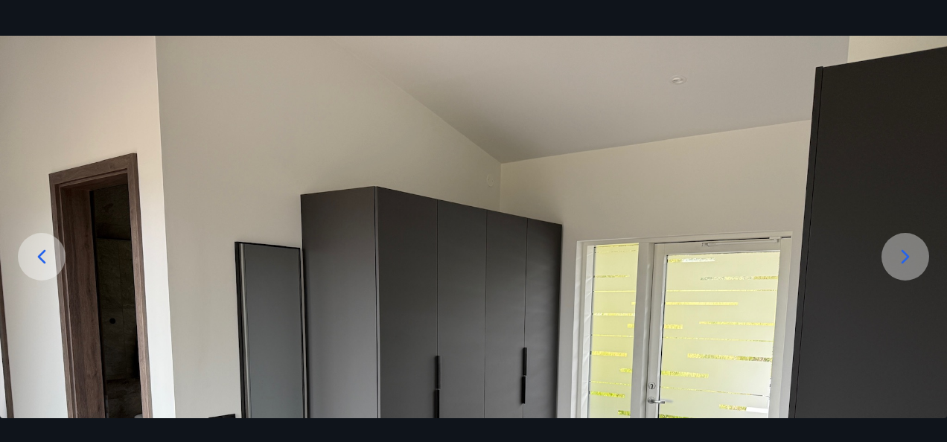
click at [761, 407] on img at bounding box center [473, 391] width 947 height 711
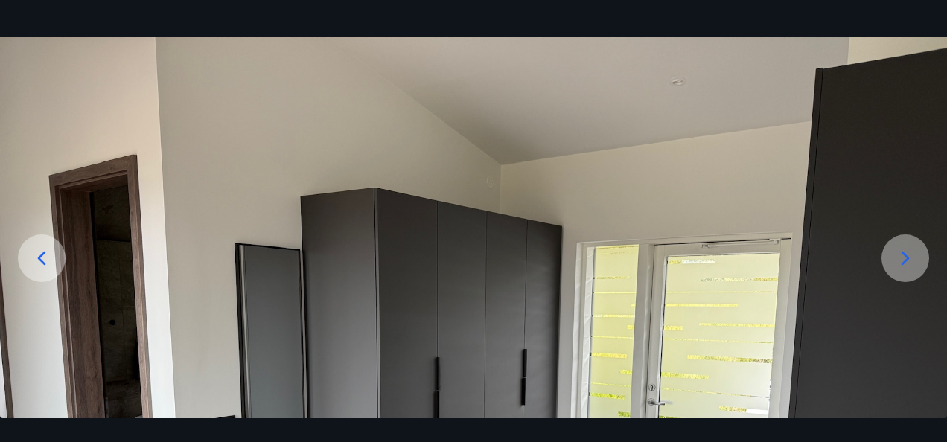
scroll to position [30, 0]
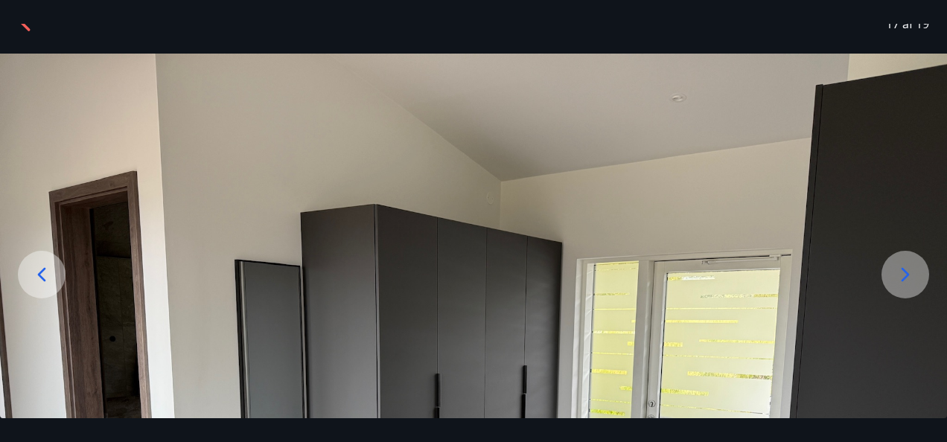
click at [903, 275] on icon at bounding box center [906, 275] width 24 height 24
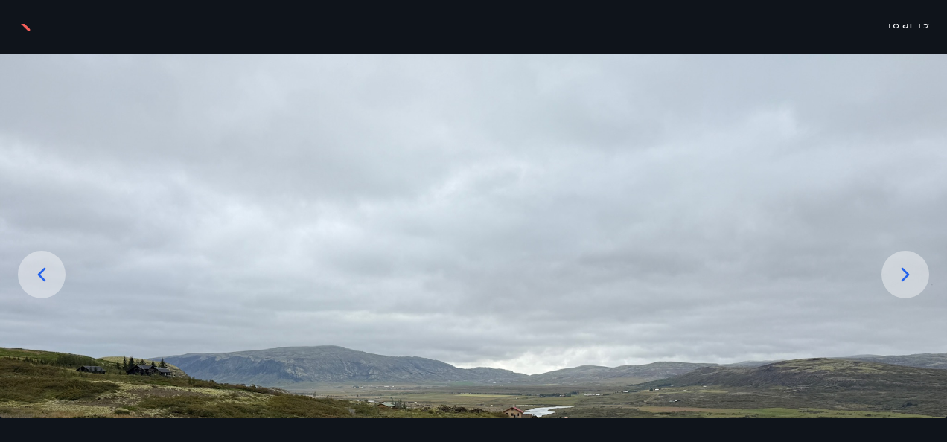
click at [806, 337] on img at bounding box center [473, 409] width 947 height 711
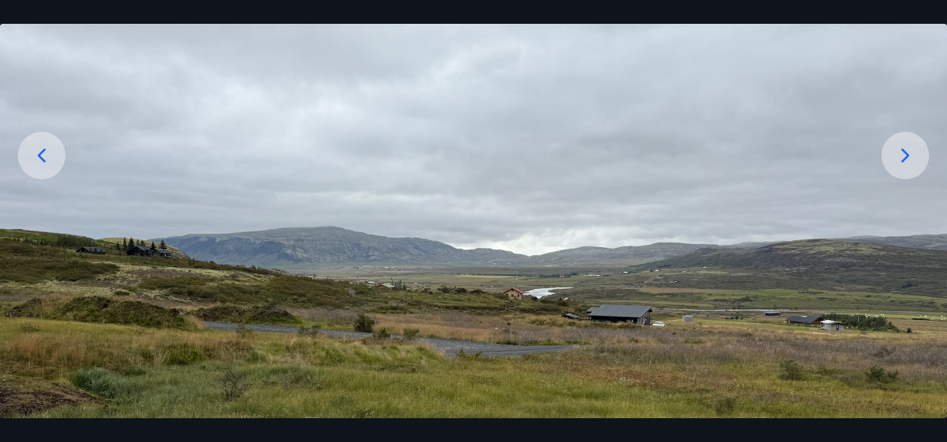
scroll to position [179, 0]
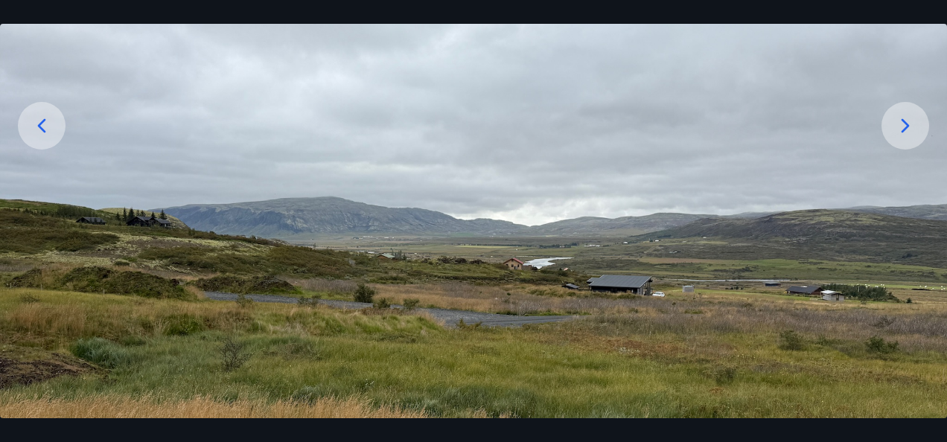
click at [911, 124] on icon at bounding box center [906, 126] width 24 height 24
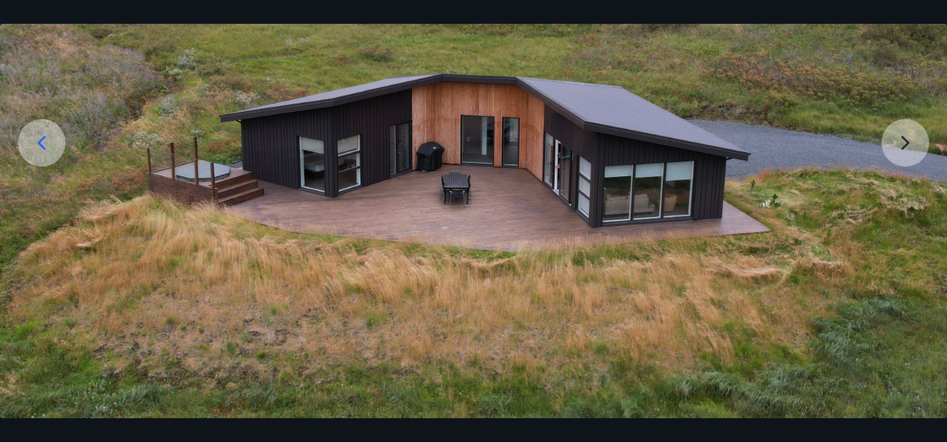
scroll to position [162, 0]
click at [903, 148] on img at bounding box center [473, 170] width 947 height 497
click at [904, 146] on img at bounding box center [473, 170] width 947 height 497
click at [900, 141] on img at bounding box center [473, 170] width 947 height 497
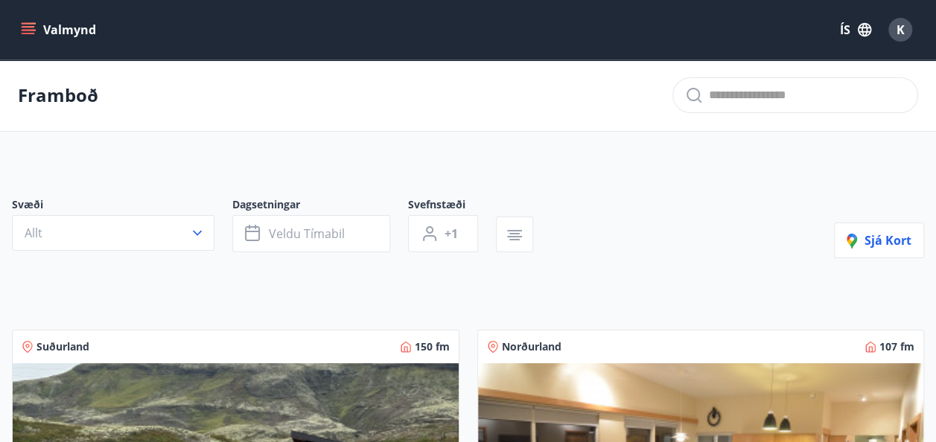
click at [28, 31] on icon "menu" at bounding box center [28, 29] width 15 height 15
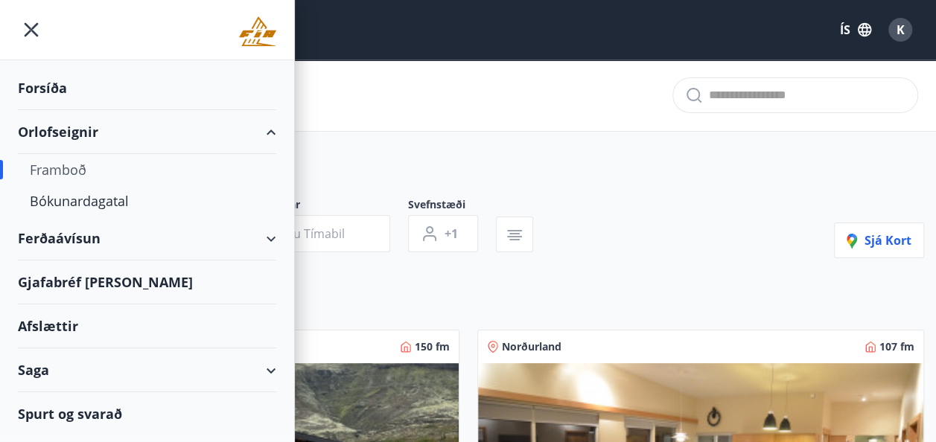
click at [46, 87] on div "Forsíða" at bounding box center [147, 88] width 258 height 44
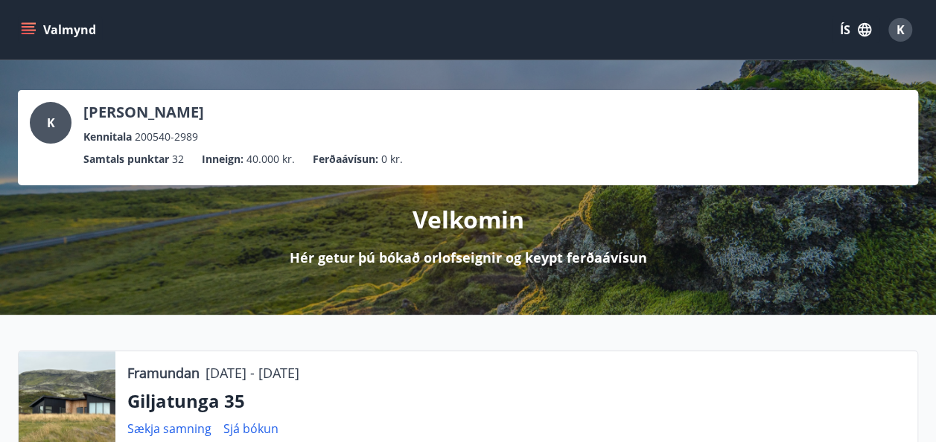
click at [28, 30] on icon "menu" at bounding box center [30, 29] width 16 height 1
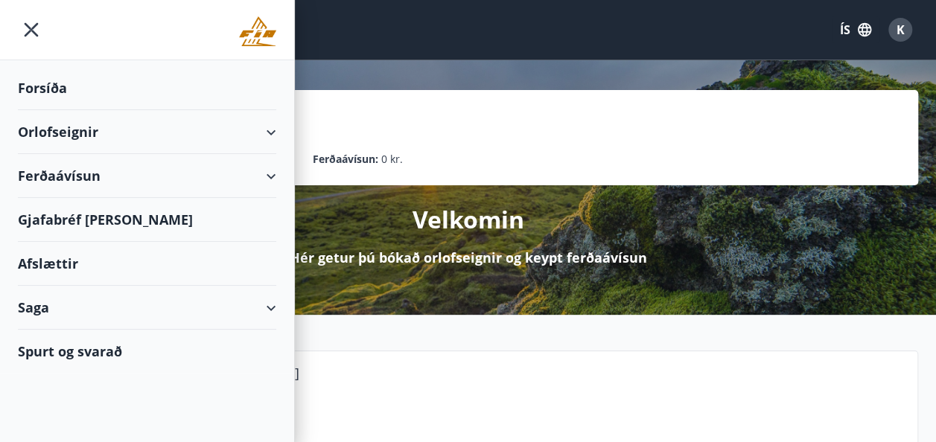
click at [39, 128] on div "Orlofseignir" at bounding box center [147, 132] width 258 height 44
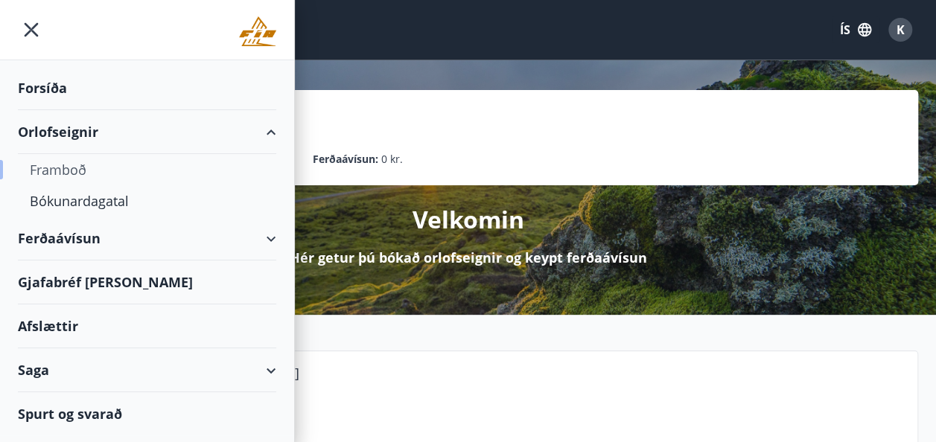
click at [66, 174] on div "Framboð" at bounding box center [147, 169] width 235 height 31
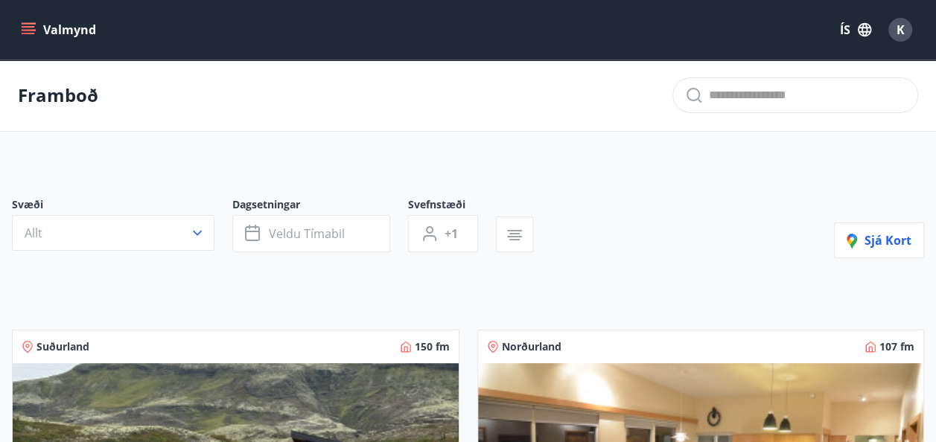
click at [26, 31] on icon "menu" at bounding box center [30, 29] width 16 height 1
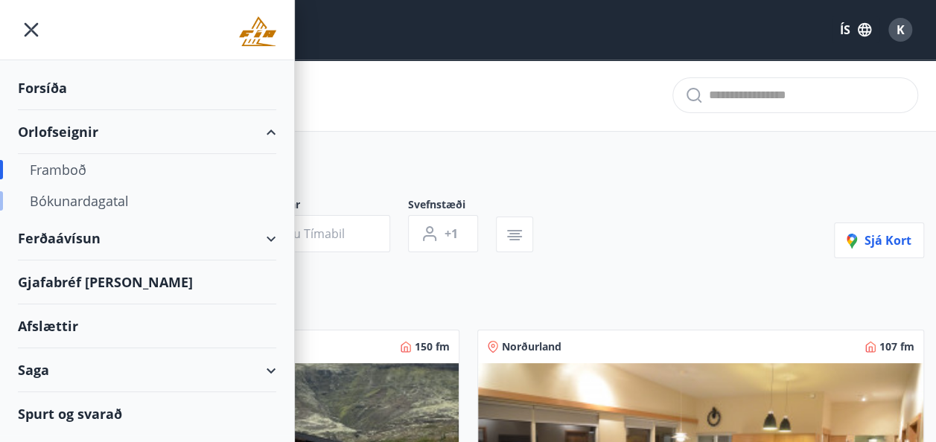
click at [64, 201] on div "Bókunardagatal" at bounding box center [147, 200] width 235 height 31
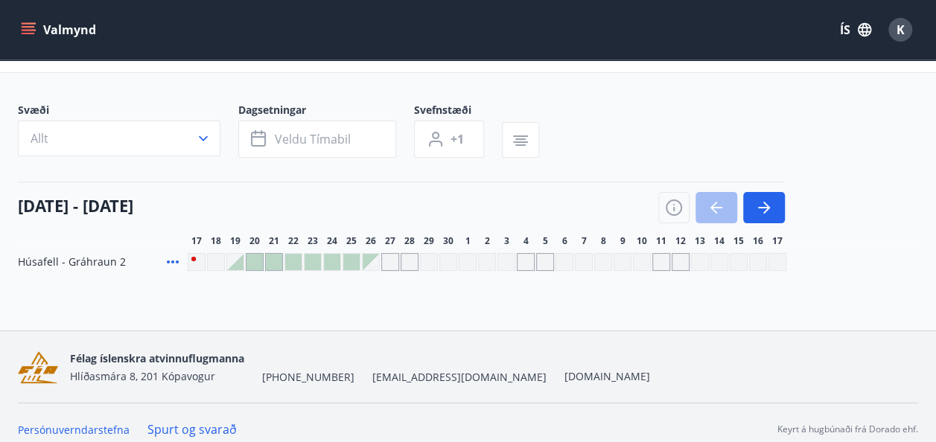
scroll to position [71, 0]
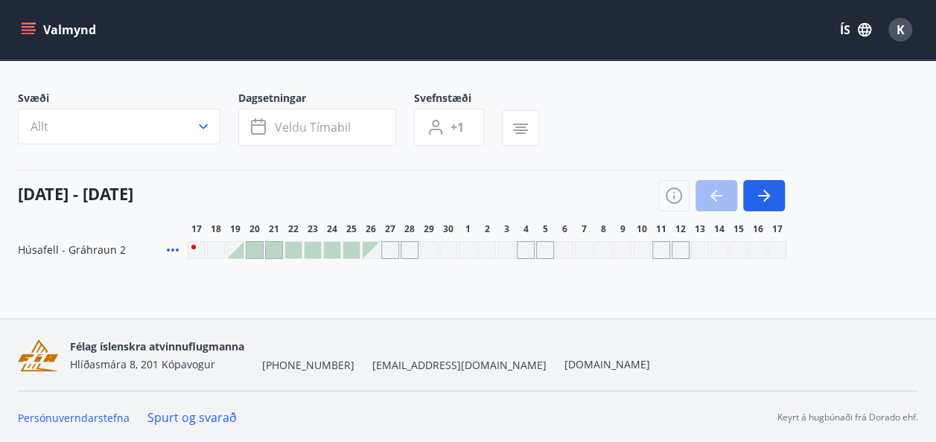
click at [31, 39] on button "Valmynd" at bounding box center [60, 29] width 84 height 27
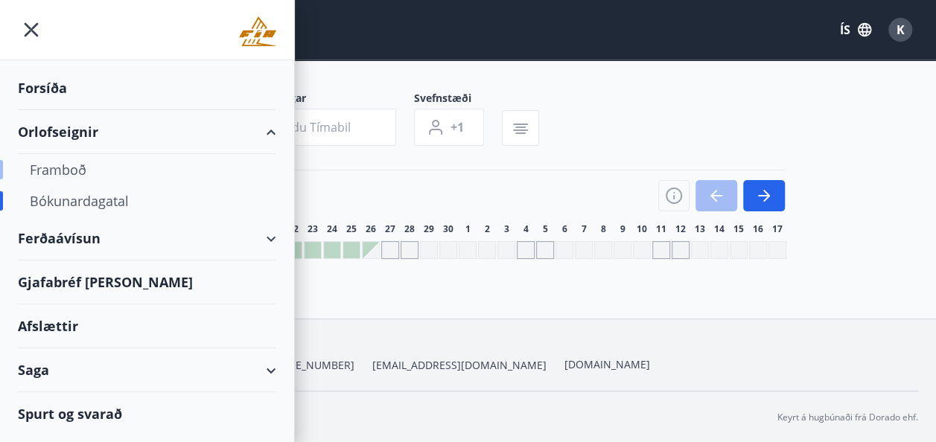
click at [42, 171] on div "Framboð" at bounding box center [147, 169] width 235 height 31
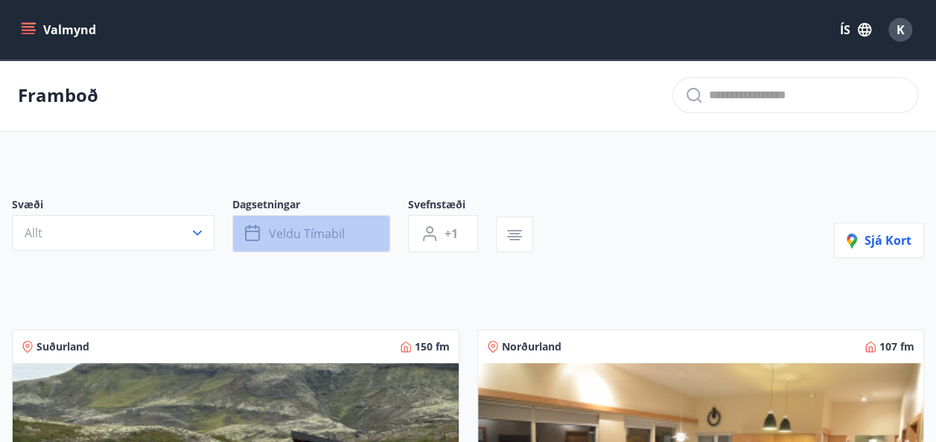
click at [252, 235] on icon "button" at bounding box center [254, 234] width 18 height 18
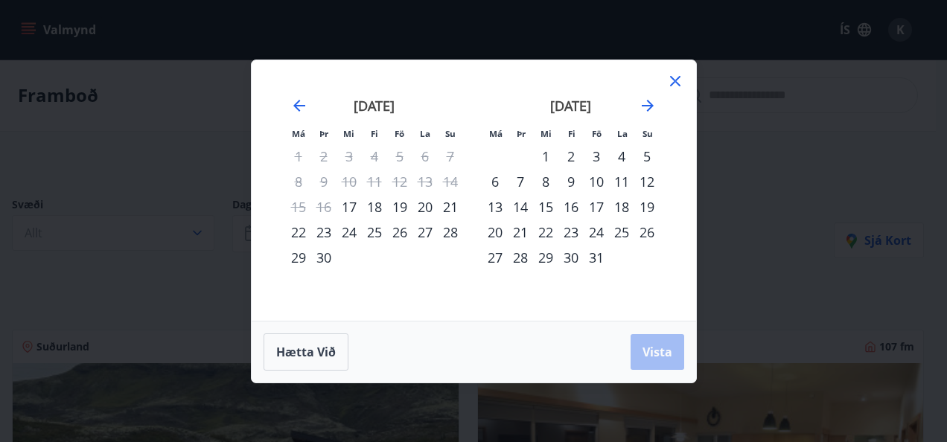
click at [678, 85] on icon at bounding box center [676, 81] width 18 height 18
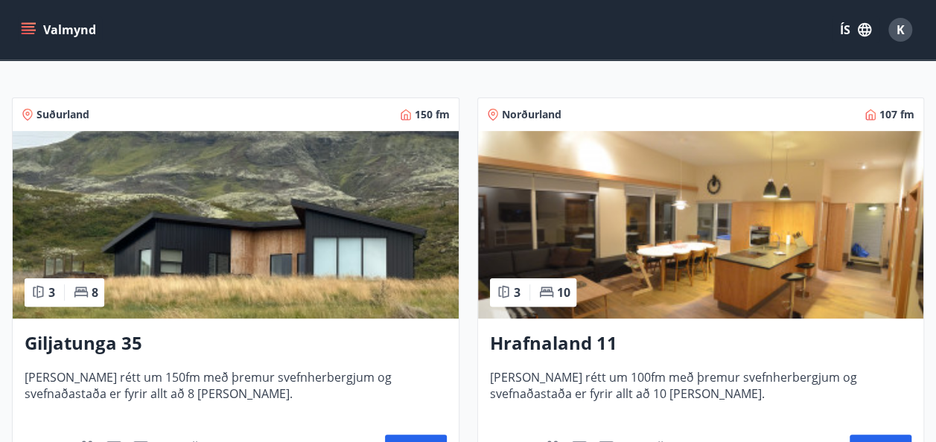
scroll to position [238, 0]
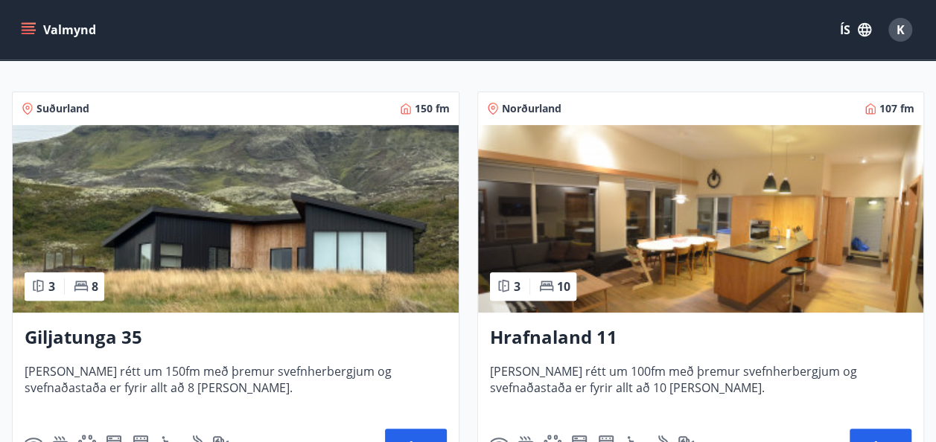
click at [61, 335] on h3 "Giljatunga 35" at bounding box center [236, 338] width 422 height 27
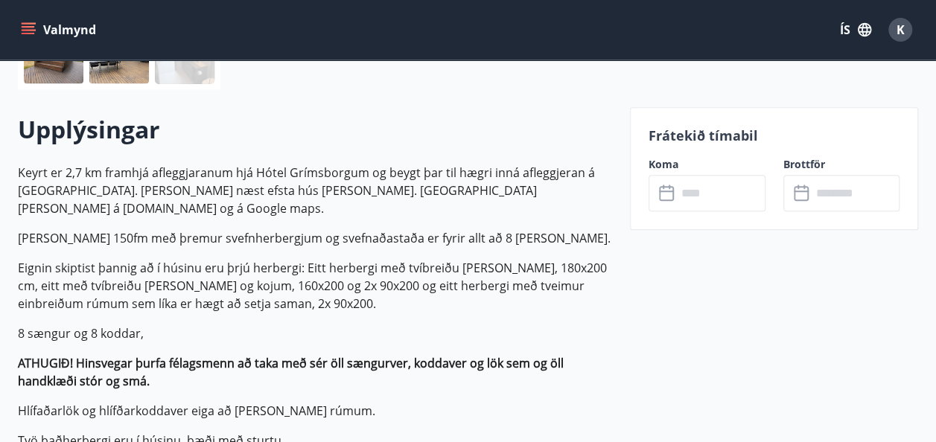
scroll to position [774, 0]
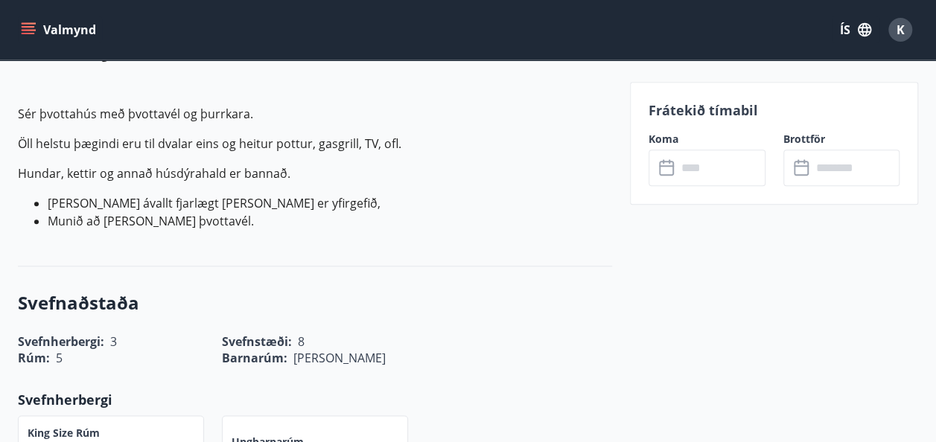
click at [33, 19] on button "Valmynd" at bounding box center [60, 29] width 84 height 27
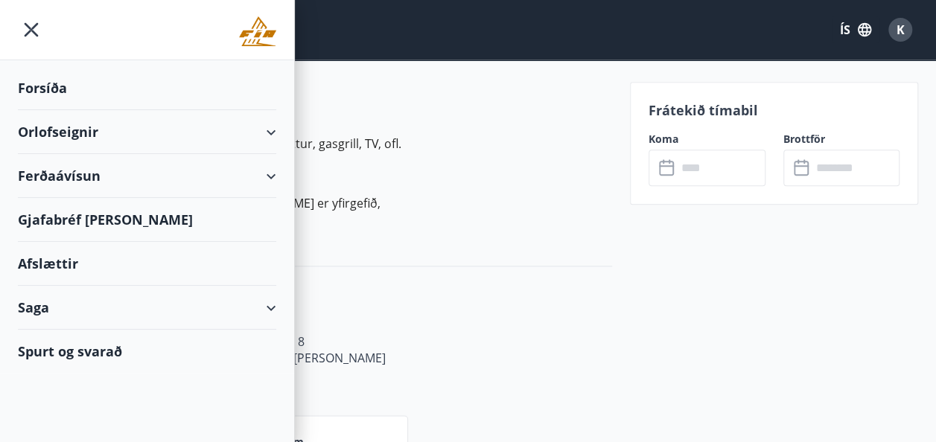
click at [45, 135] on div "Orlofseignir" at bounding box center [147, 132] width 258 height 44
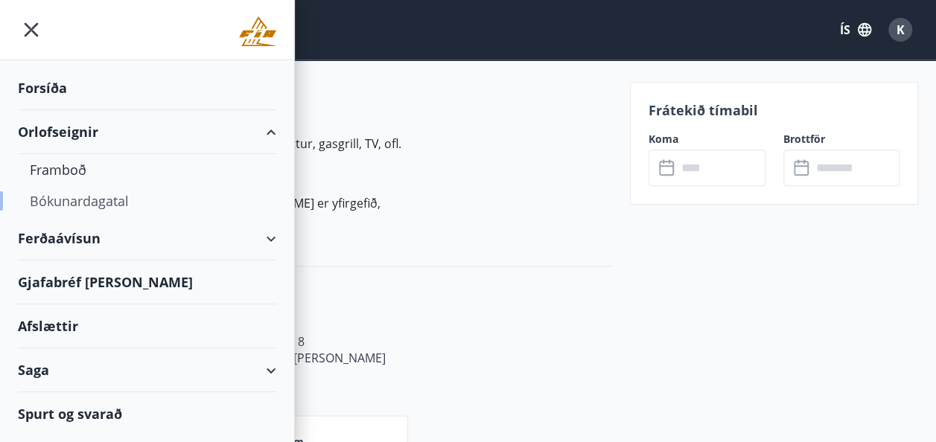
click at [57, 197] on div "Bókunardagatal" at bounding box center [147, 200] width 235 height 31
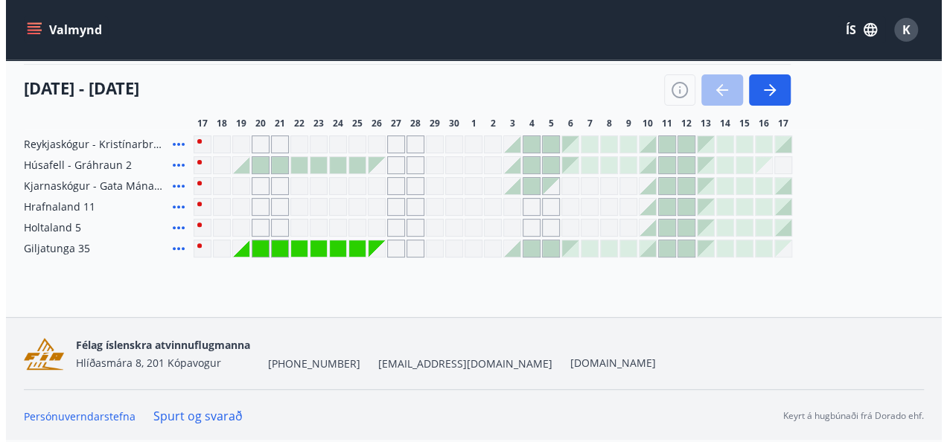
scroll to position [175, 0]
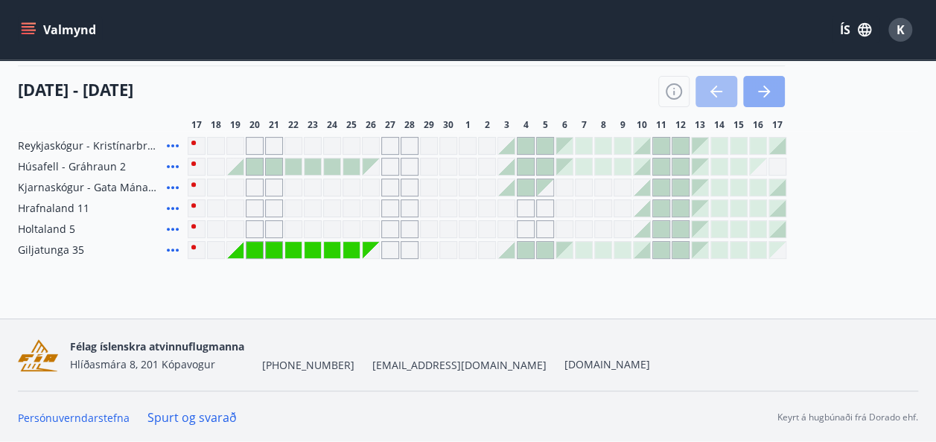
click at [768, 88] on icon "button" at bounding box center [764, 92] width 18 height 18
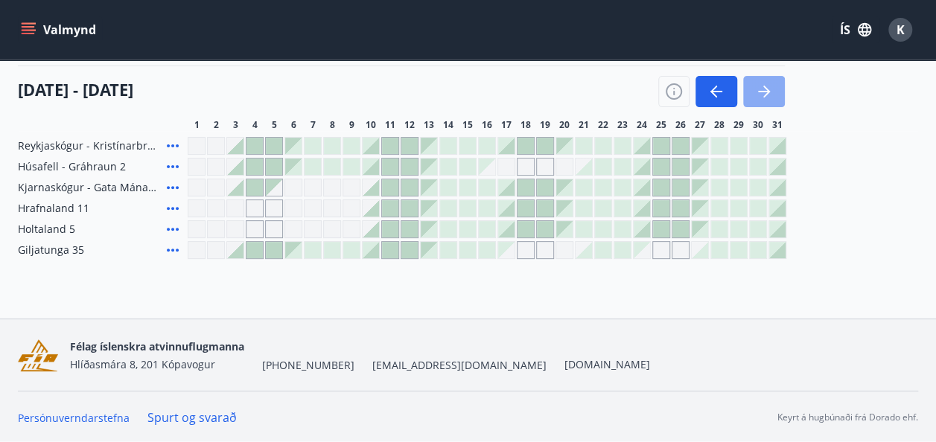
click at [768, 88] on icon "button" at bounding box center [764, 92] width 18 height 18
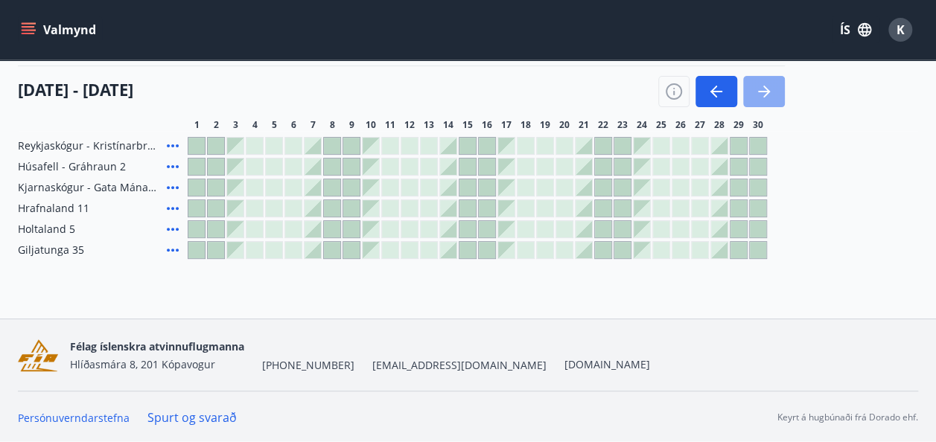
click at [768, 88] on icon "button" at bounding box center [764, 92] width 18 height 18
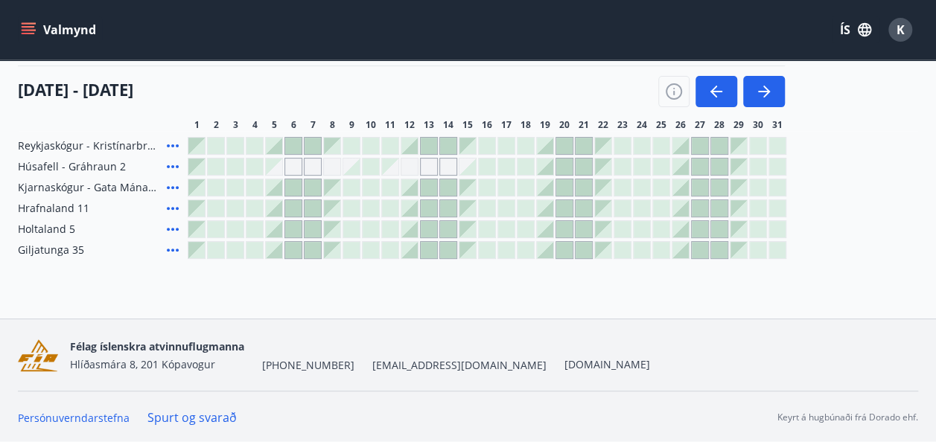
click at [391, 247] on div at bounding box center [390, 250] width 16 height 16
click at [415, 246] on div at bounding box center [409, 250] width 16 height 16
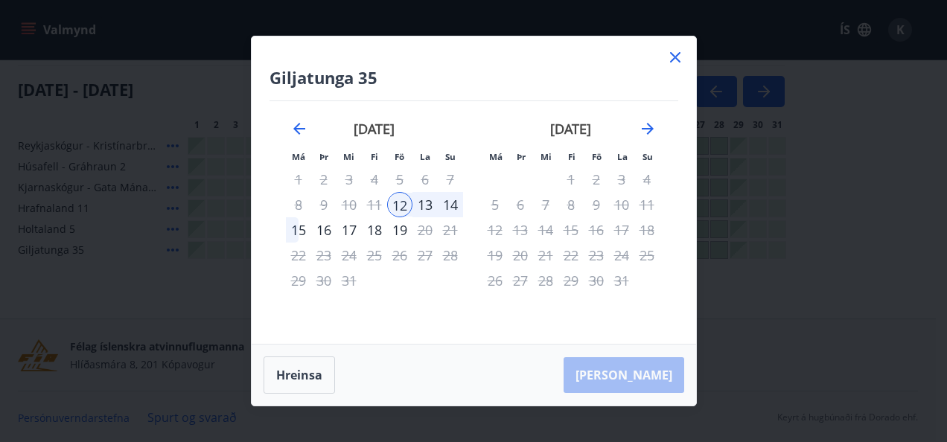
click at [399, 206] on div "12" at bounding box center [399, 204] width 25 height 25
click at [421, 204] on div "13" at bounding box center [425, 204] width 25 height 25
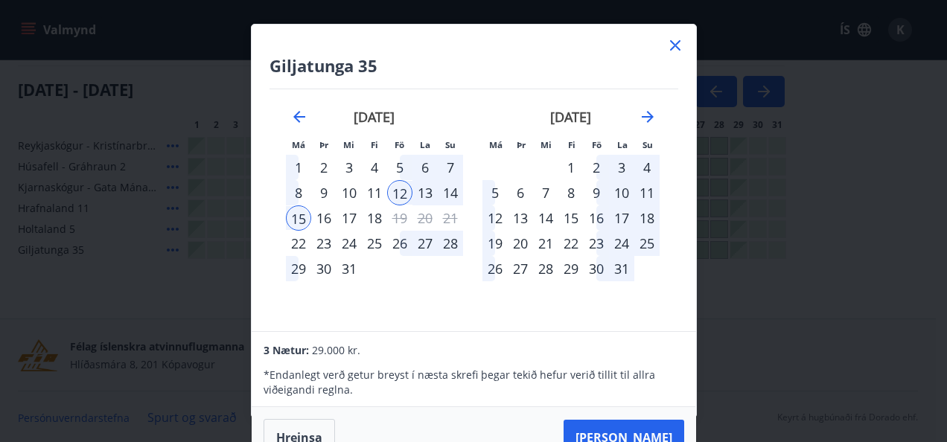
click at [303, 218] on div "15" at bounding box center [298, 218] width 25 height 25
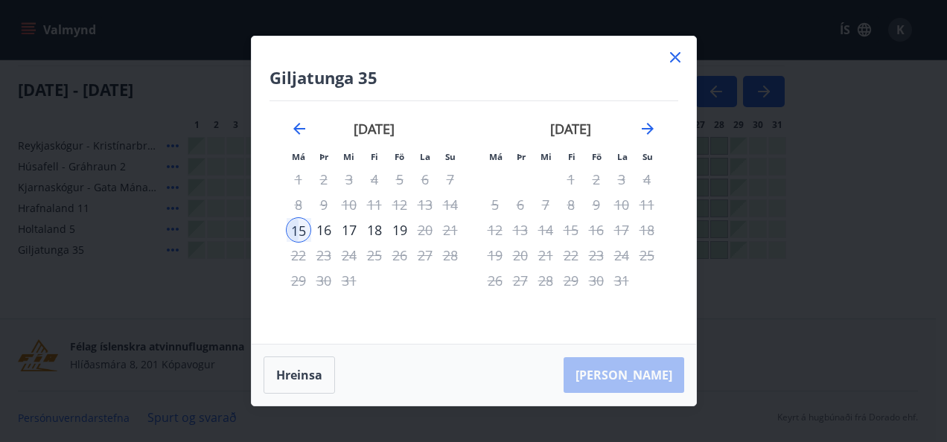
click at [652, 372] on div "Hreinsa Taka Frá" at bounding box center [474, 375] width 445 height 61
click at [635, 389] on div "Hreinsa Taka Frá" at bounding box center [474, 375] width 445 height 61
click at [654, 365] on div "Hreinsa Taka Frá" at bounding box center [474, 375] width 445 height 61
click at [305, 130] on icon "Move backward to switch to the previous month." at bounding box center [300, 129] width 18 height 18
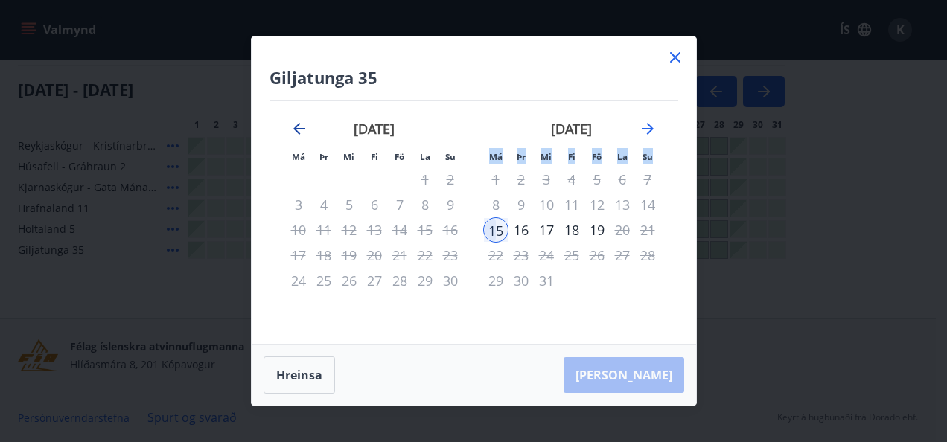
click at [305, 130] on icon "Move backward to switch to the previous month." at bounding box center [300, 129] width 18 height 18
click at [568, 206] on div "11" at bounding box center [571, 204] width 25 height 25
click at [588, 203] on div "12" at bounding box center [596, 204] width 25 height 25
click at [547, 213] on div "10" at bounding box center [545, 204] width 25 height 25
click at [299, 381] on button "Hreinsa" at bounding box center [300, 375] width 72 height 37
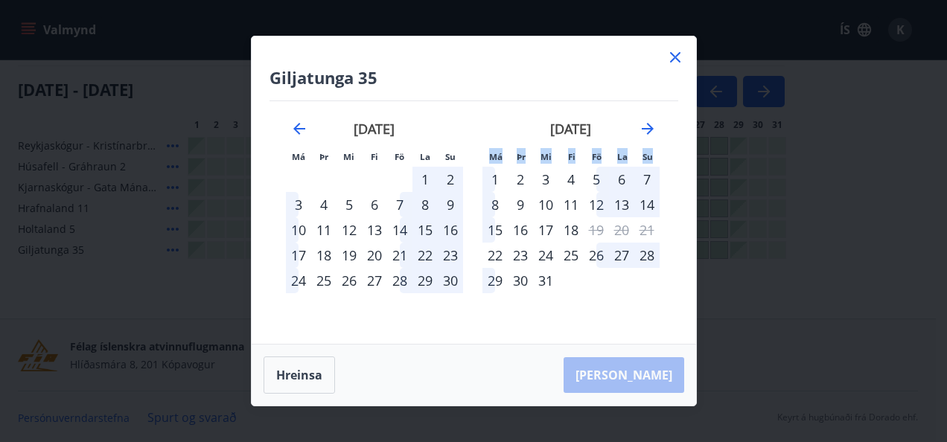
click at [577, 203] on div "11" at bounding box center [571, 204] width 25 height 25
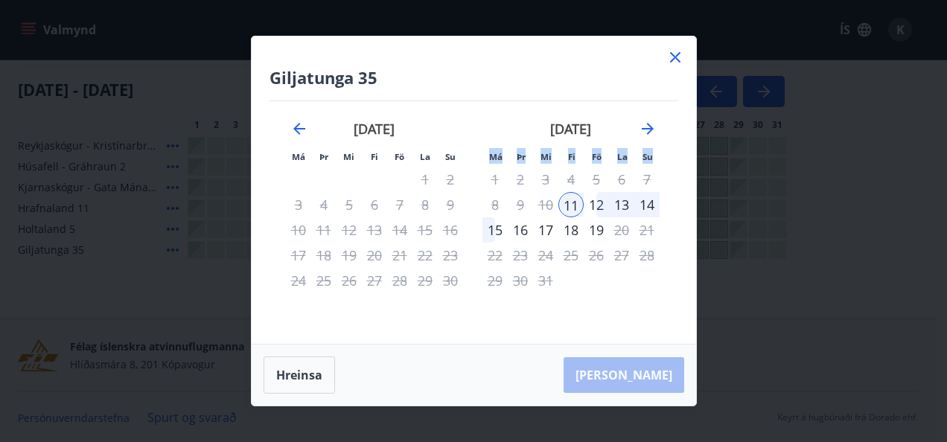
click at [651, 200] on div "14" at bounding box center [647, 204] width 25 height 25
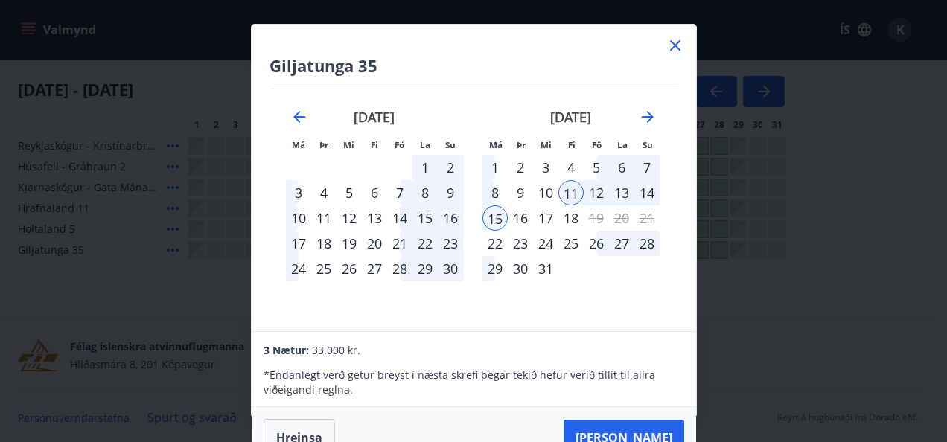
click at [769, 405] on div "Giljatunga 35 Má Þr Mi Fi Fö La Su Má Þr Mi Fi Fö La Su október 2025 1 2 3 4 5 …" at bounding box center [473, 221] width 947 height 442
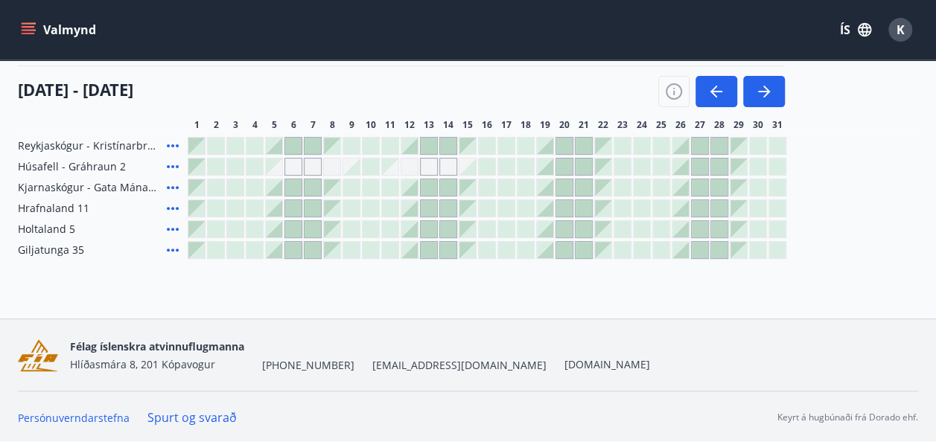
click at [171, 251] on icon at bounding box center [173, 250] width 18 height 18
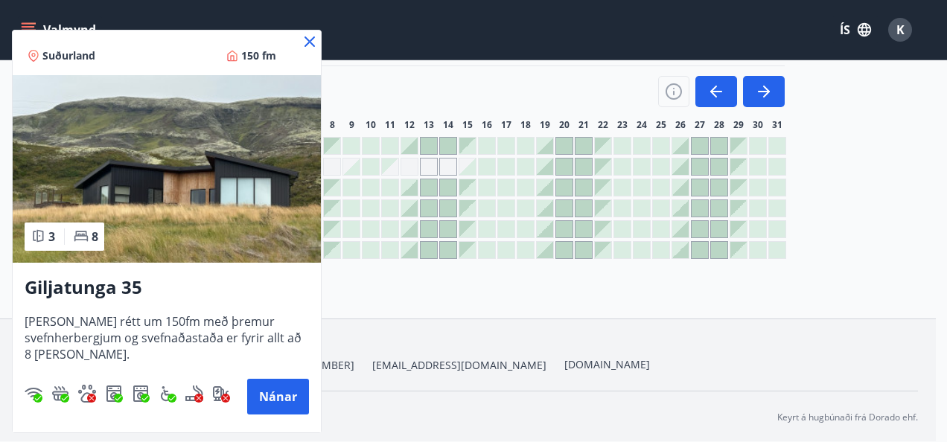
click at [571, 298] on div at bounding box center [473, 221] width 947 height 442
click at [848, 122] on div "1 2 3 4 5 6 7 8 9 10 11 12 13 14 15 16 17 18 19 20 21 22 23 24 25 26 27 28 29 3…" at bounding box center [553, 125] width 731 height 12
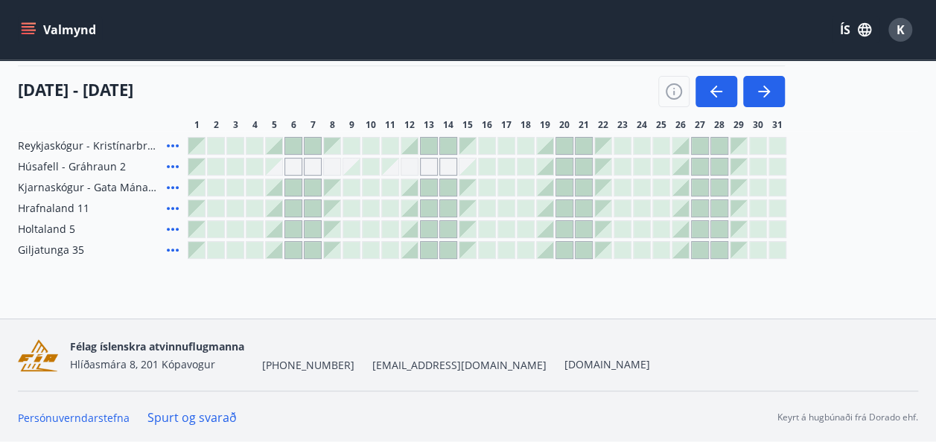
click at [390, 247] on div at bounding box center [390, 250] width 16 height 16
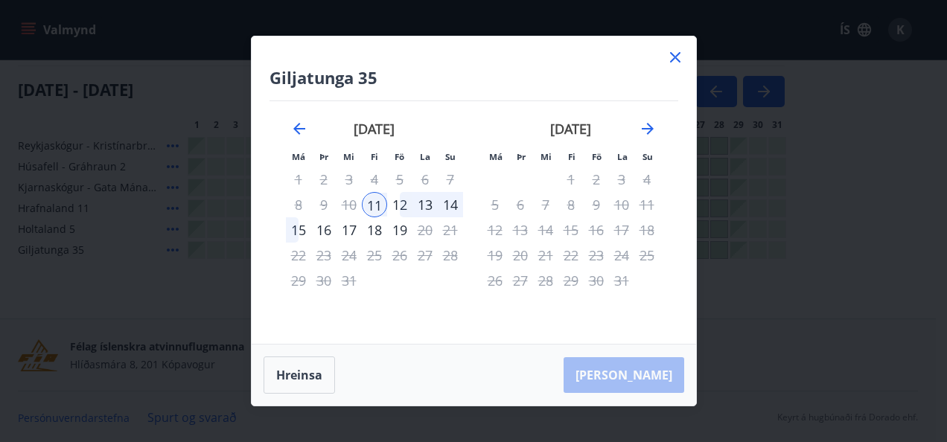
click at [454, 206] on div "14" at bounding box center [450, 204] width 25 height 25
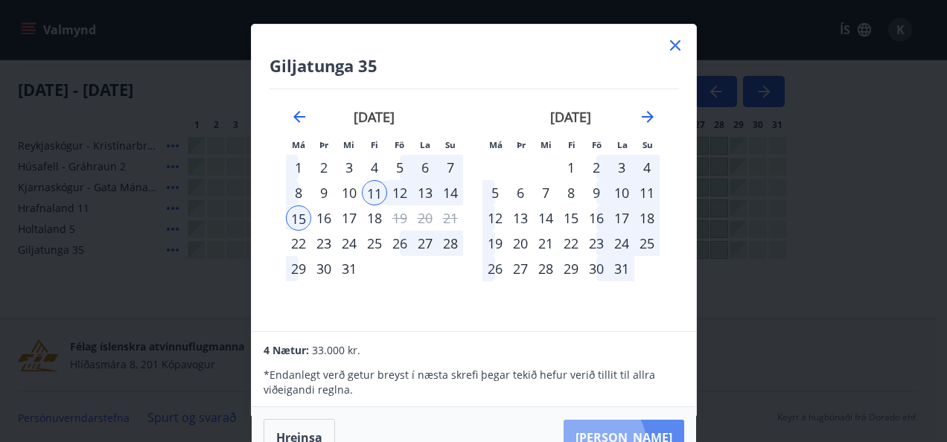
click at [649, 442] on button "Taka Frá" at bounding box center [624, 438] width 121 height 36
click at [648, 435] on div "Hreinsa Taka Frá" at bounding box center [474, 437] width 445 height 61
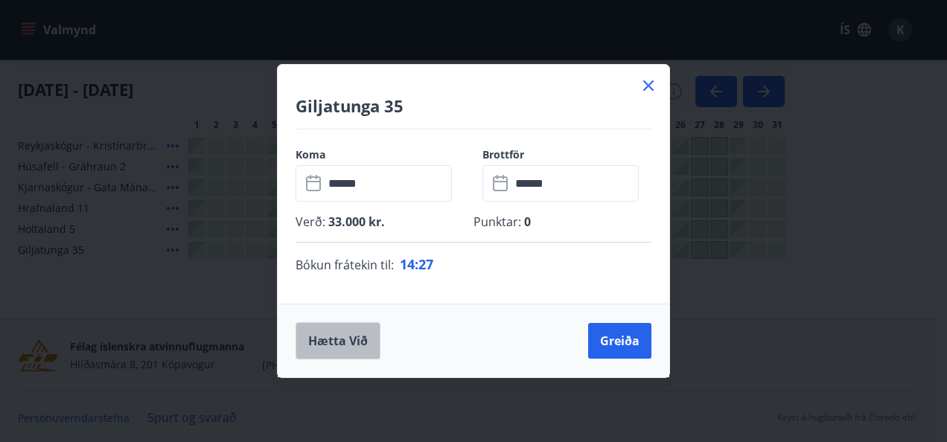
click at [348, 338] on button "Hætta við" at bounding box center [338, 341] width 85 height 37
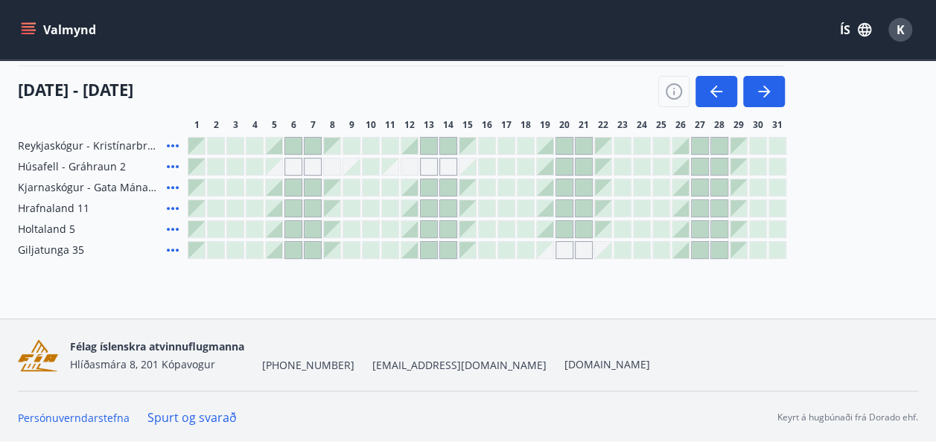
click at [387, 243] on div at bounding box center [390, 250] width 16 height 16
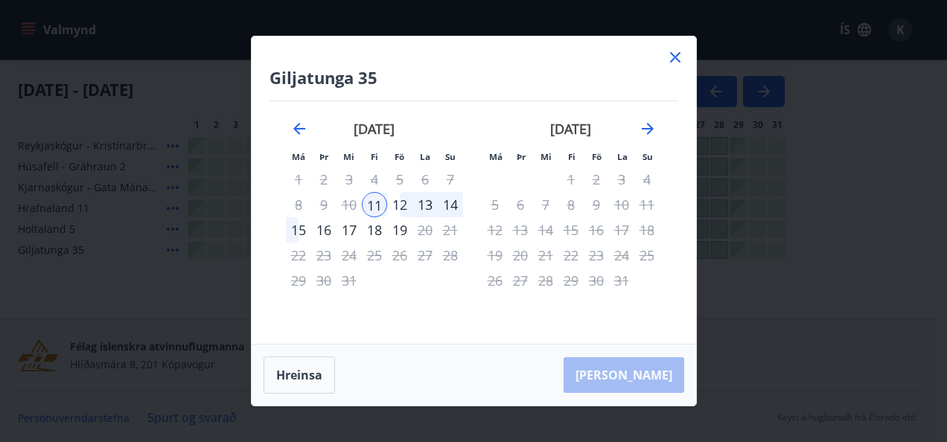
click at [448, 205] on div "14" at bounding box center [450, 204] width 25 height 25
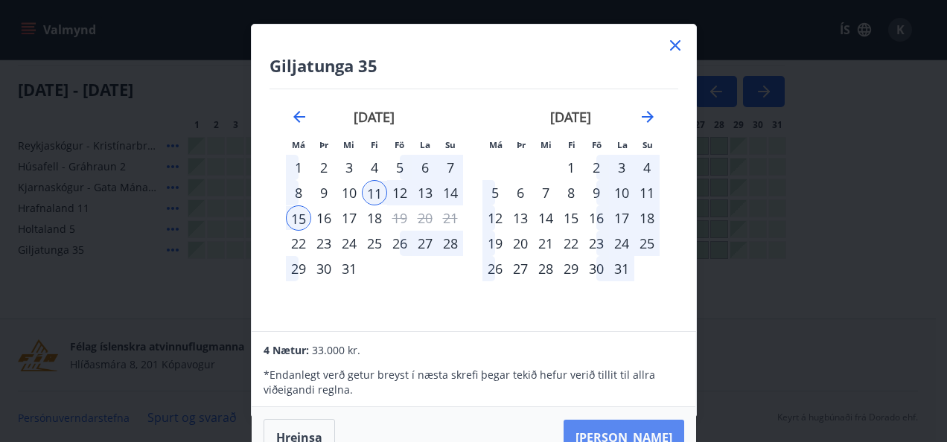
click at [655, 435] on button "Taka Frá" at bounding box center [624, 438] width 121 height 36
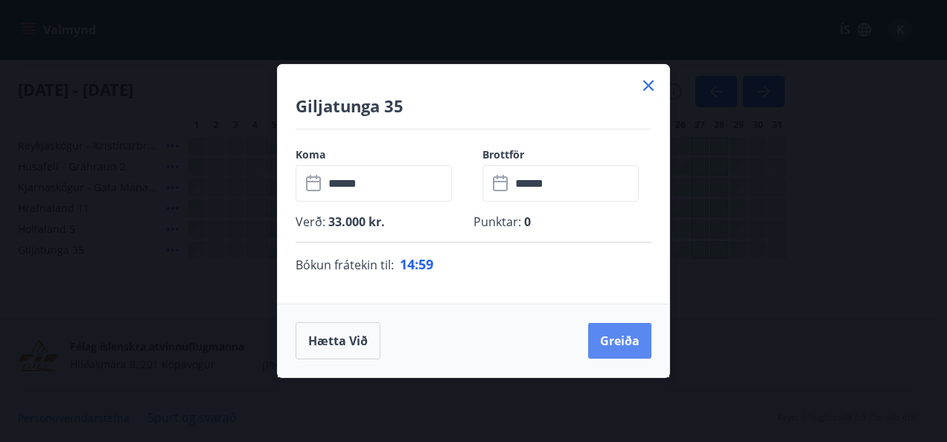
click at [629, 346] on button "Greiða" at bounding box center [619, 341] width 63 height 36
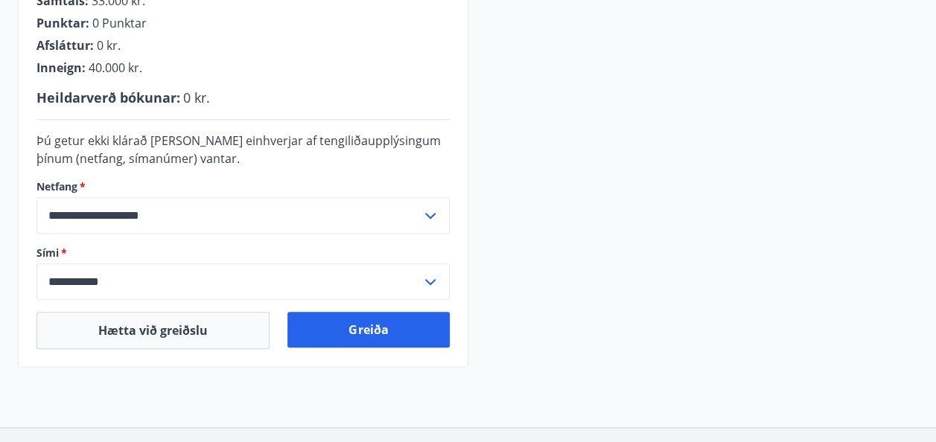
scroll to position [448, 0]
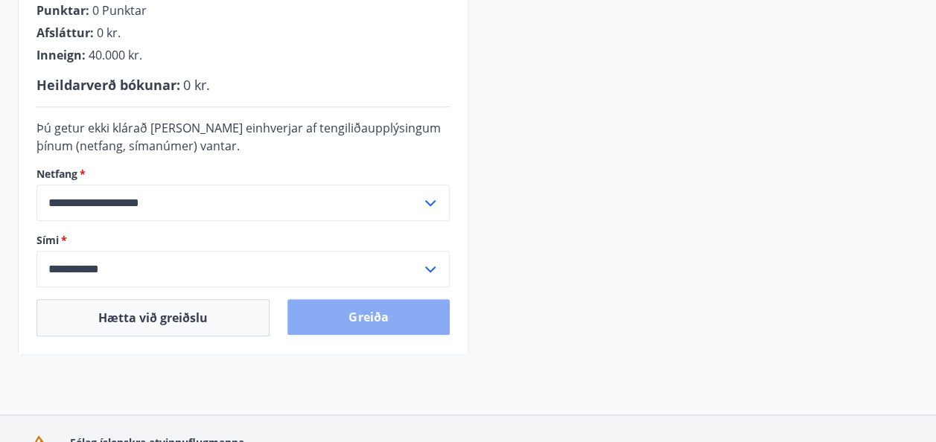
click at [355, 309] on button "Greiða" at bounding box center [369, 317] width 162 height 36
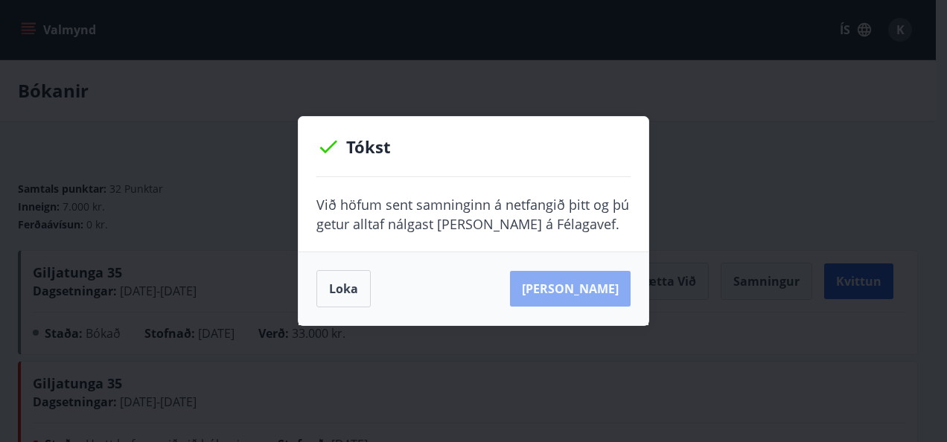
click at [602, 279] on button "Sjá samning" at bounding box center [570, 289] width 121 height 36
